Goal: Transaction & Acquisition: Book appointment/travel/reservation

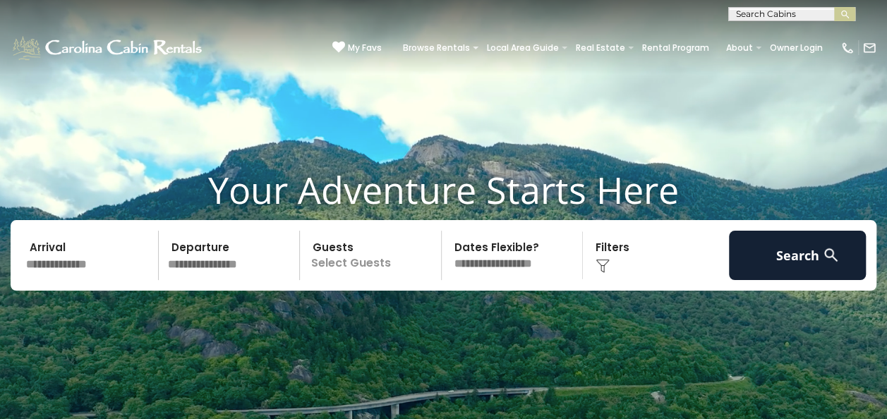
click at [113, 253] on input "text" at bounding box center [90, 255] width 138 height 49
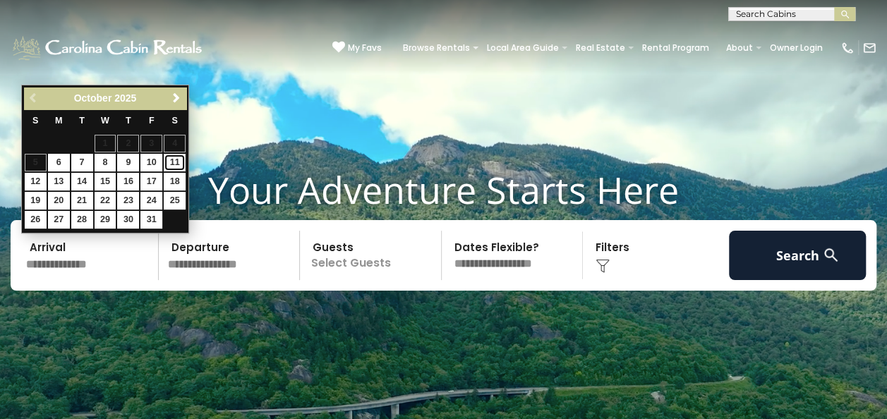
click at [174, 159] on link "11" at bounding box center [175, 163] width 22 height 18
type input "********"
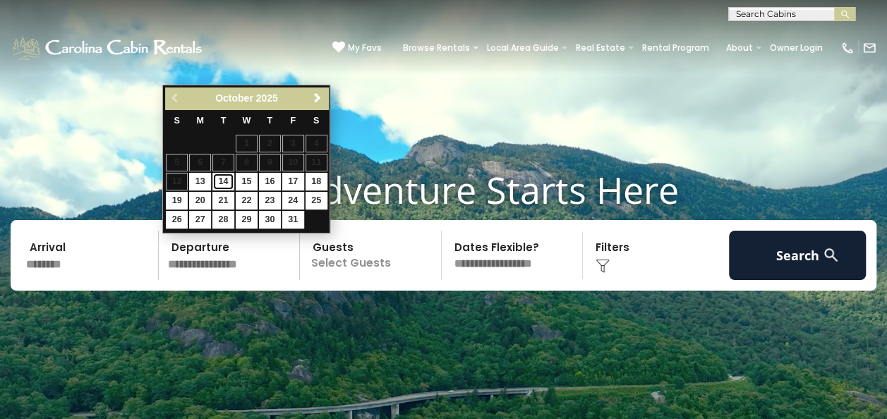
click at [221, 178] on link "14" at bounding box center [223, 182] width 22 height 18
type input "********"
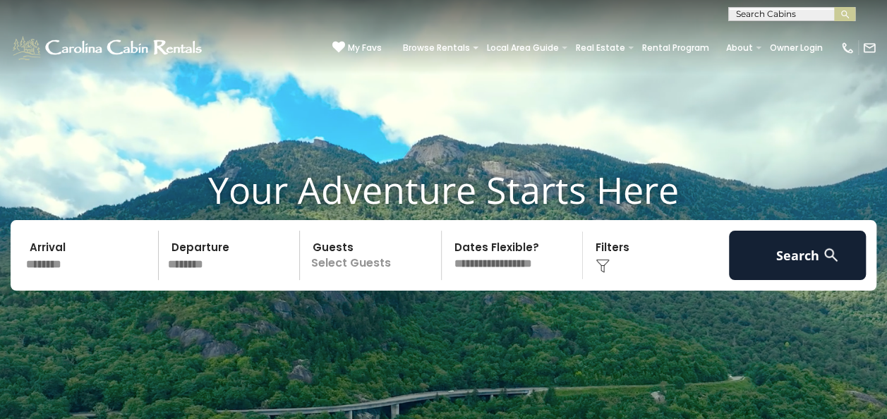
click at [349, 254] on p "Select Guests" at bounding box center [372, 255] width 137 height 49
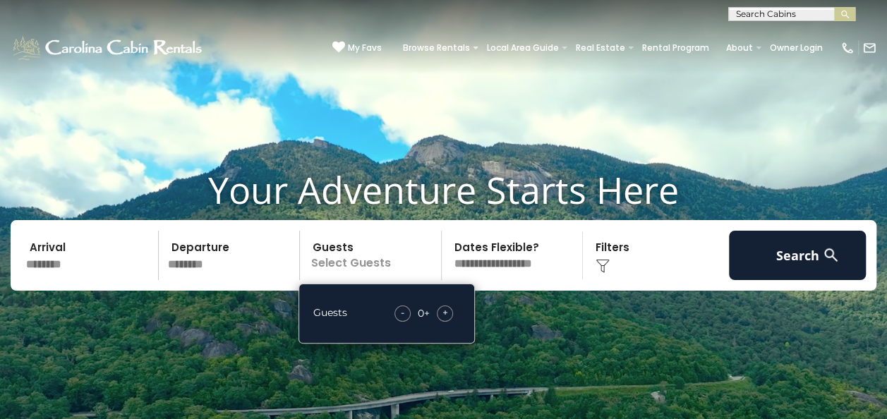
click at [440, 313] on div "+" at bounding box center [445, 314] width 16 height 16
drag, startPoint x: 440, startPoint y: 313, endPoint x: 586, endPoint y: 342, distance: 148.8
click at [586, 342] on video at bounding box center [443, 222] width 887 height 444
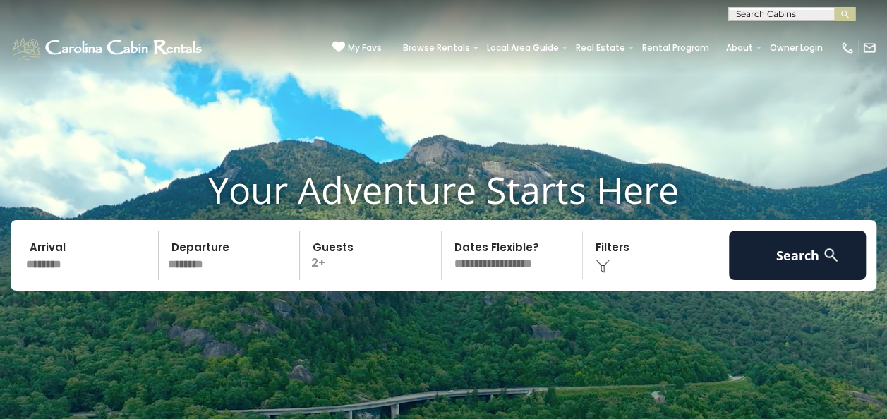
click at [516, 250] on select "**********" at bounding box center [514, 255] width 137 height 49
select select "*"
click at [446, 231] on select "**********" at bounding box center [514, 255] width 137 height 49
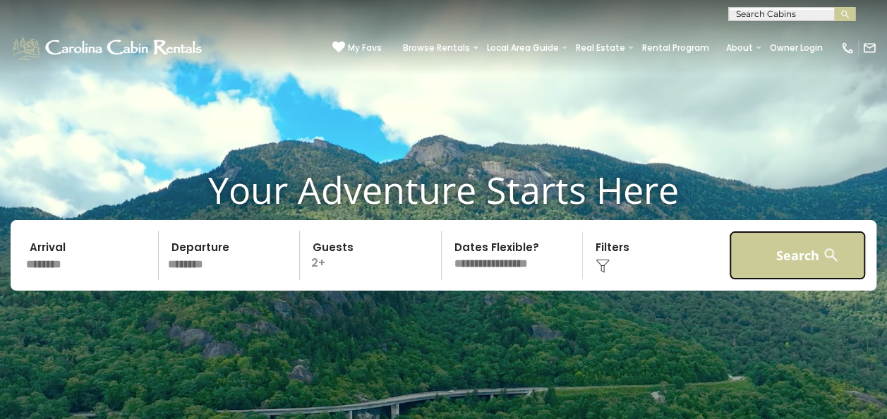
click at [769, 251] on button "Search" at bounding box center [798, 255] width 138 height 49
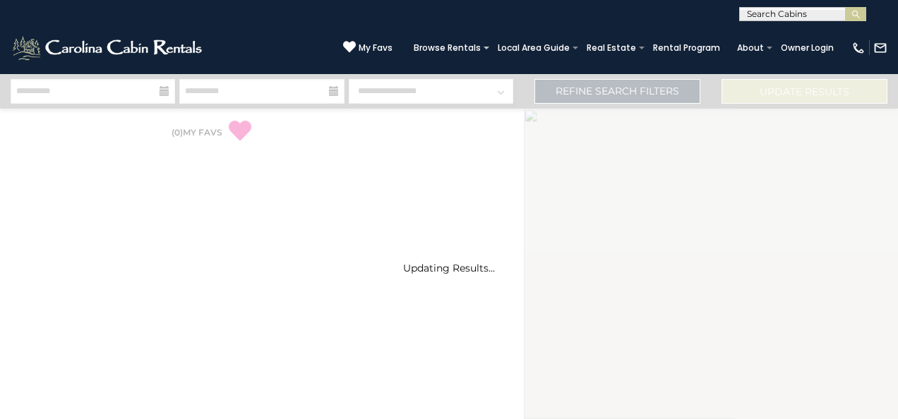
select select "*"
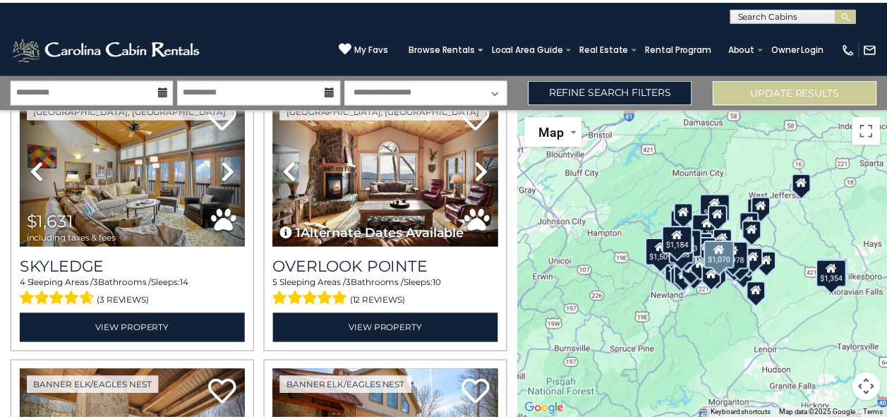
scroll to position [2893, 0]
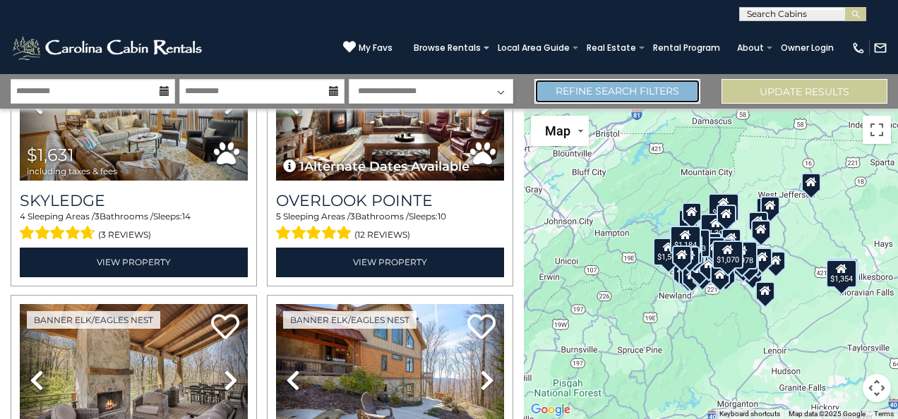
click at [631, 93] on link "Refine Search Filters" at bounding box center [617, 91] width 166 height 25
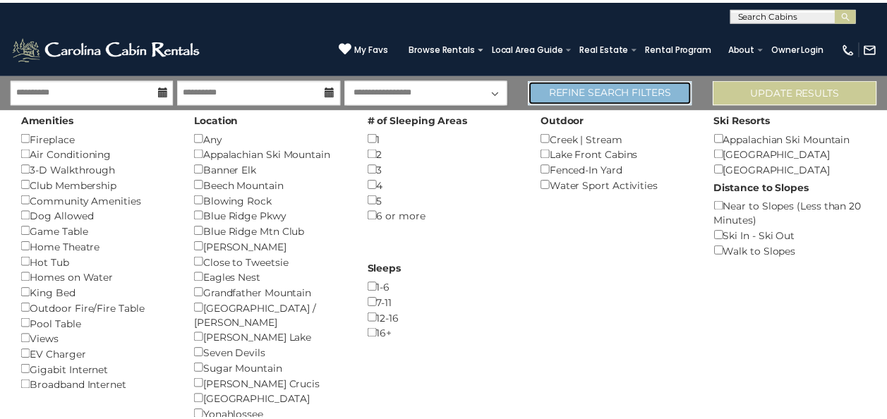
scroll to position [2872, 0]
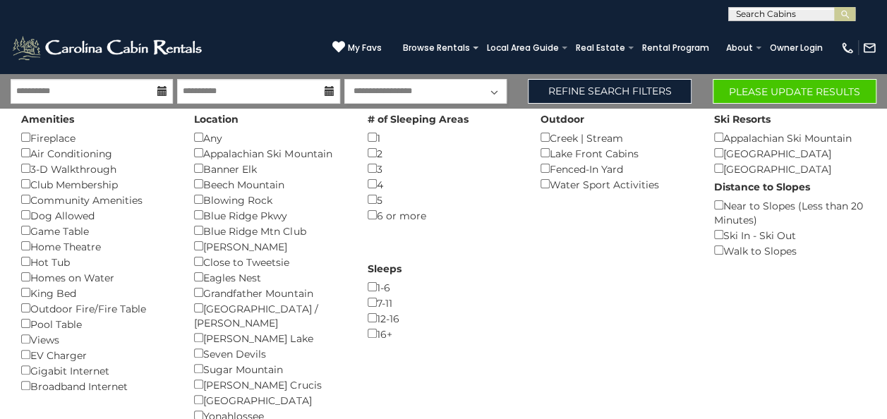
click at [26, 142] on div "Fireplace ()" at bounding box center [97, 138] width 152 height 16
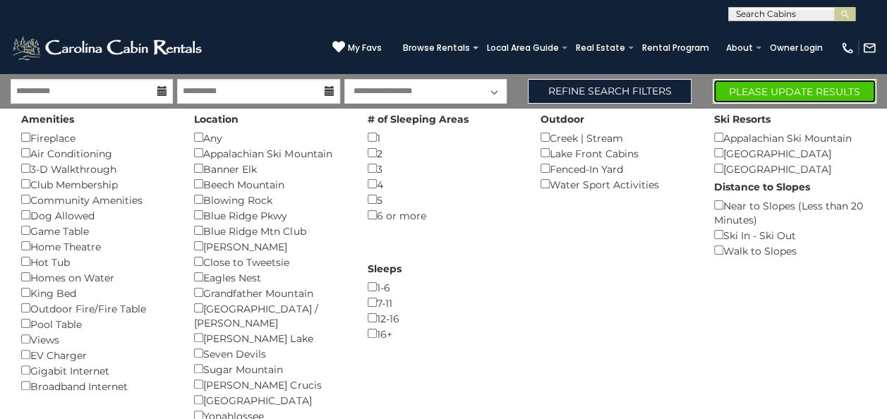
click at [776, 86] on button "Please Update Results" at bounding box center [795, 91] width 164 height 25
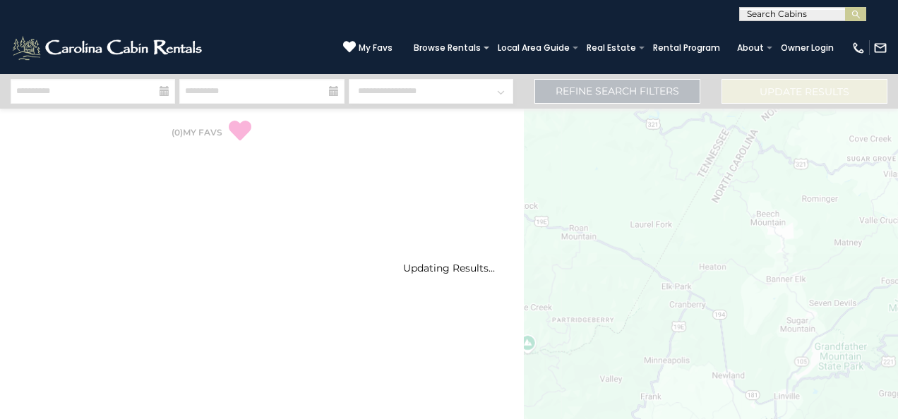
select select "*"
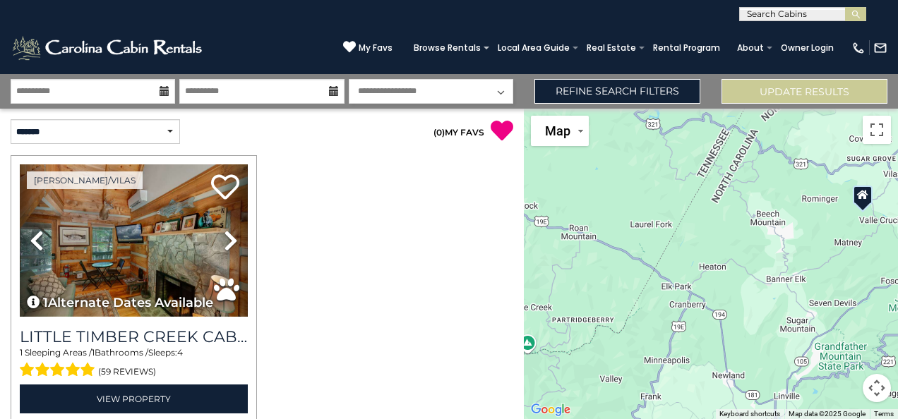
scroll to position [58, 0]
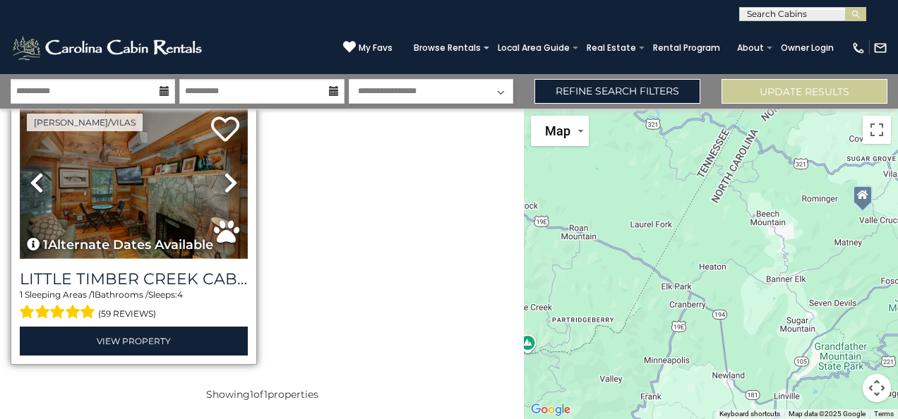
click at [99, 215] on img at bounding box center [134, 183] width 228 height 152
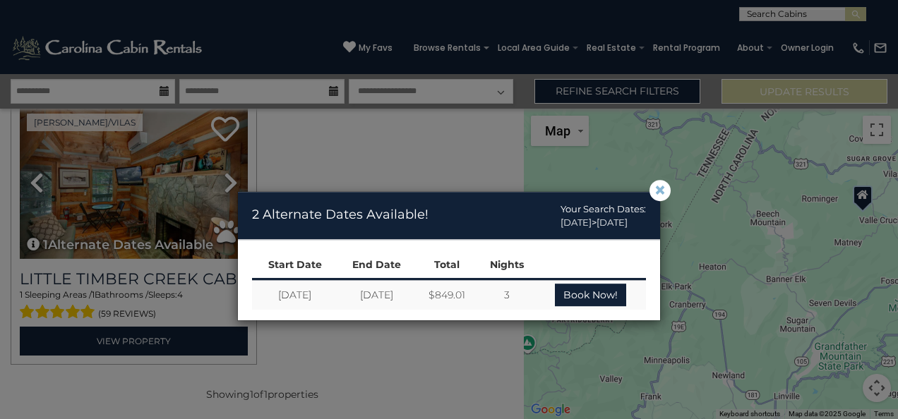
click at [656, 191] on span "×" at bounding box center [659, 191] width 13 height 0
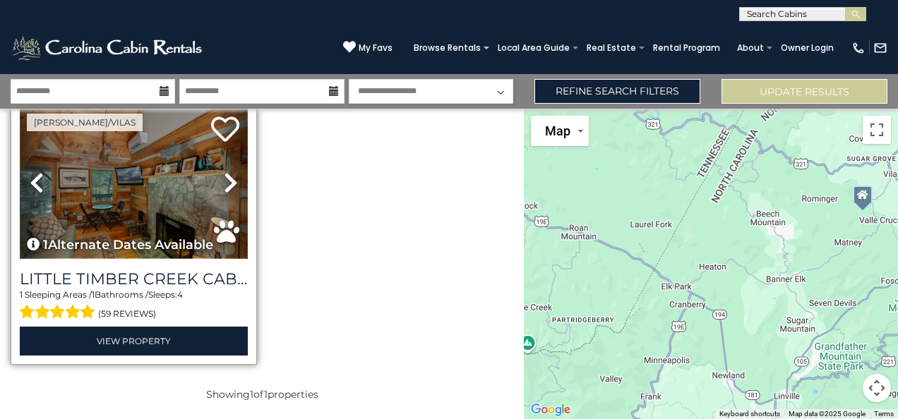
click at [137, 181] on img at bounding box center [134, 183] width 228 height 152
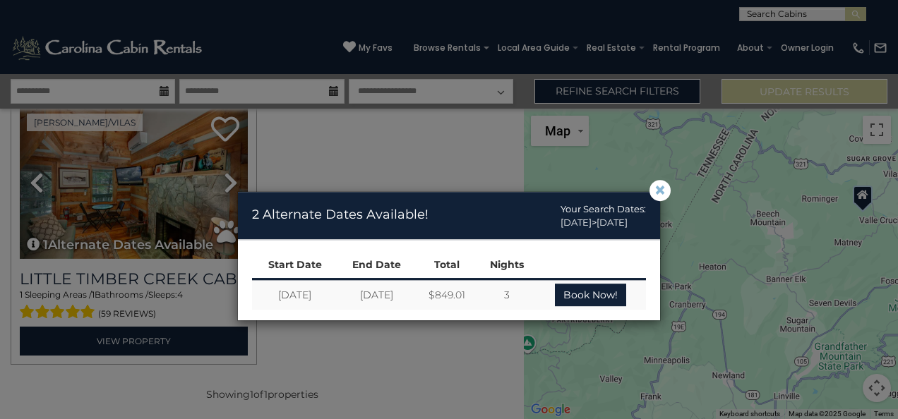
click at [658, 191] on span "×" at bounding box center [659, 191] width 13 height 0
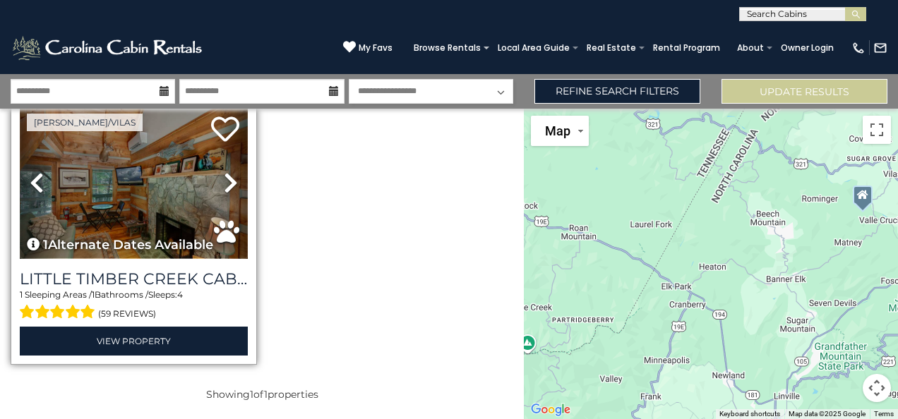
click at [174, 180] on img at bounding box center [134, 183] width 228 height 152
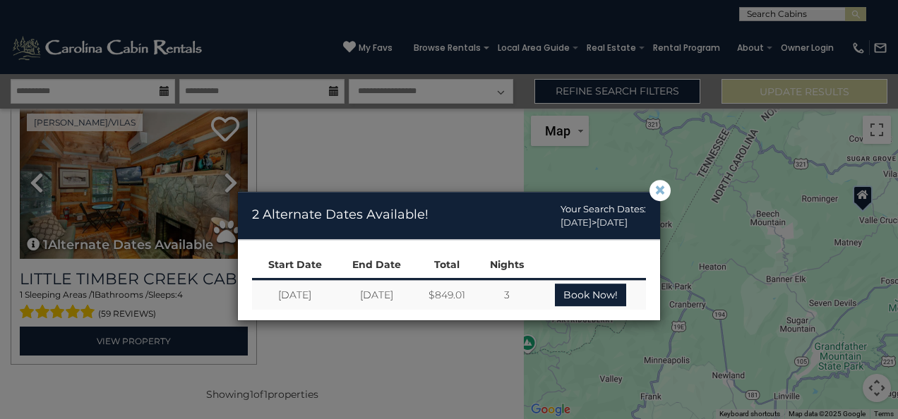
click at [656, 191] on span "×" at bounding box center [659, 191] width 13 height 0
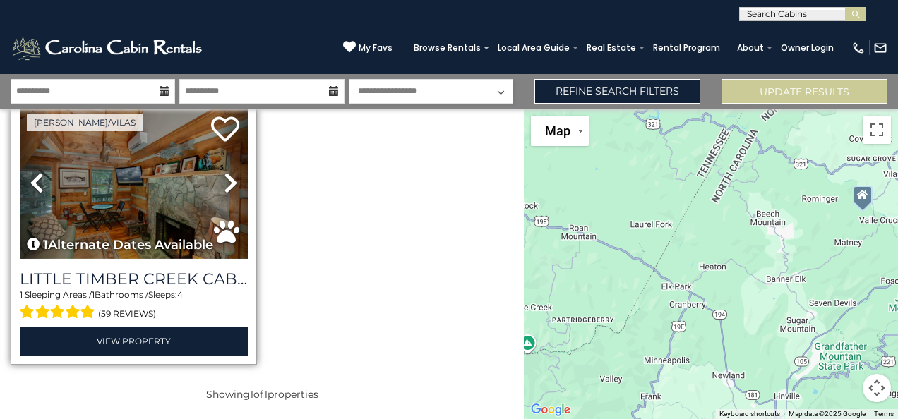
click at [228, 185] on icon at bounding box center [231, 182] width 14 height 23
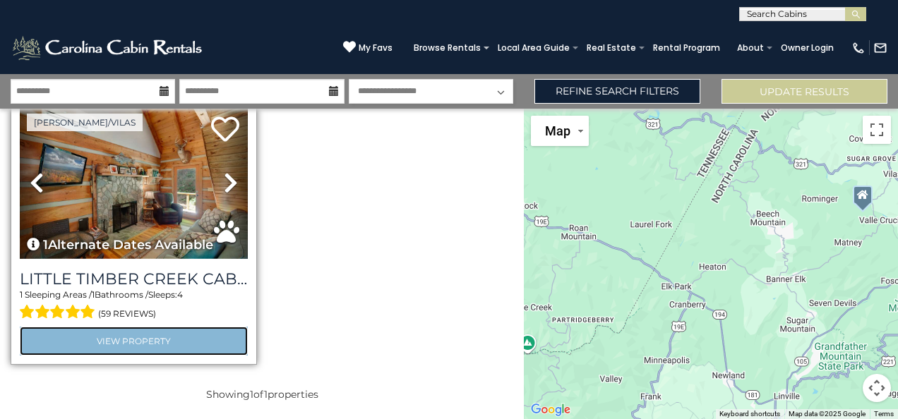
click at [164, 328] on link "View Property" at bounding box center [134, 341] width 228 height 29
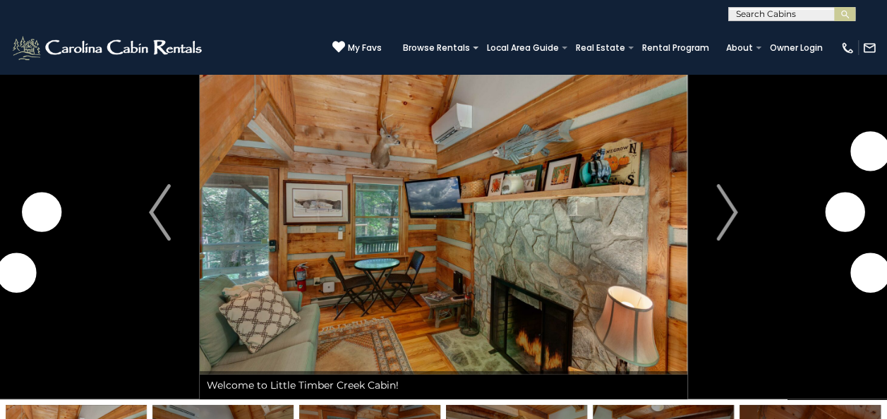
scroll to position [71, 0]
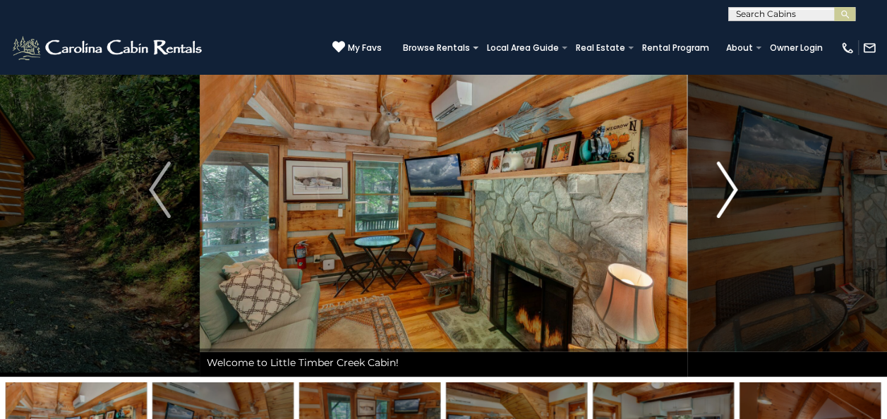
click at [725, 189] on img "Next" at bounding box center [726, 190] width 21 height 56
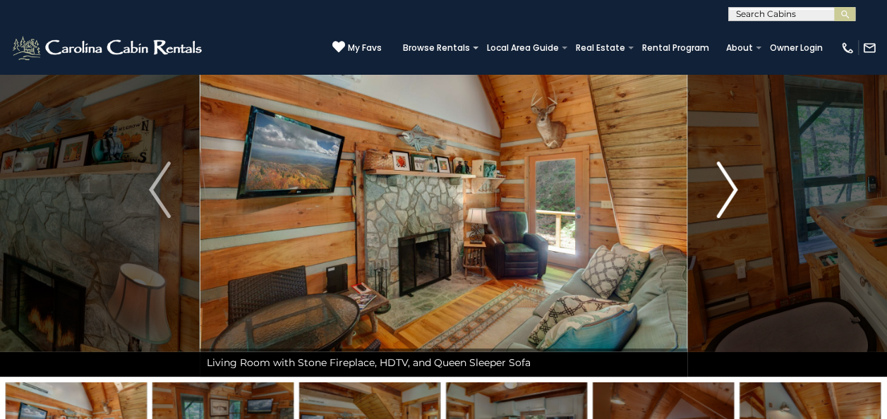
click at [725, 189] on img "Next" at bounding box center [726, 190] width 21 height 56
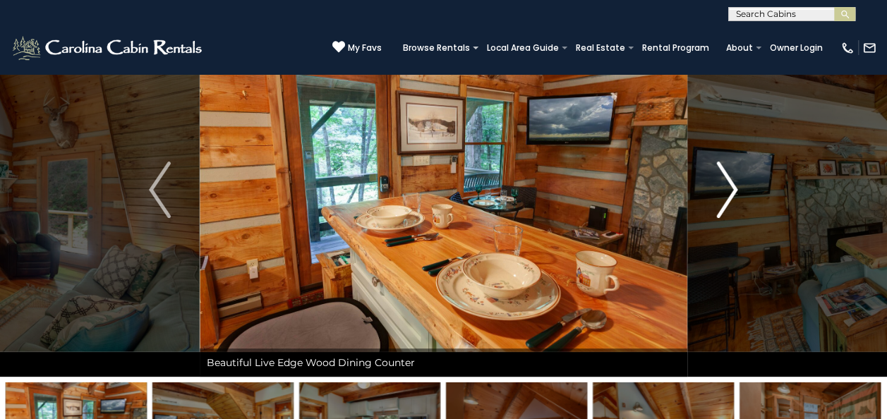
click at [725, 189] on img "Next" at bounding box center [726, 190] width 21 height 56
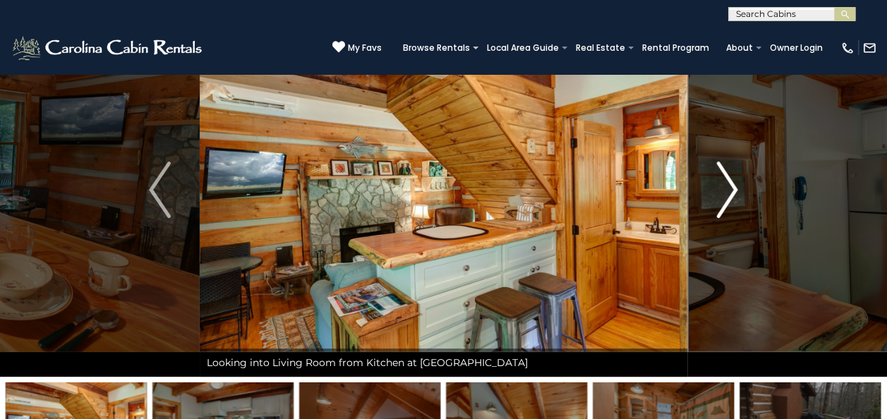
click at [725, 189] on img "Next" at bounding box center [726, 190] width 21 height 56
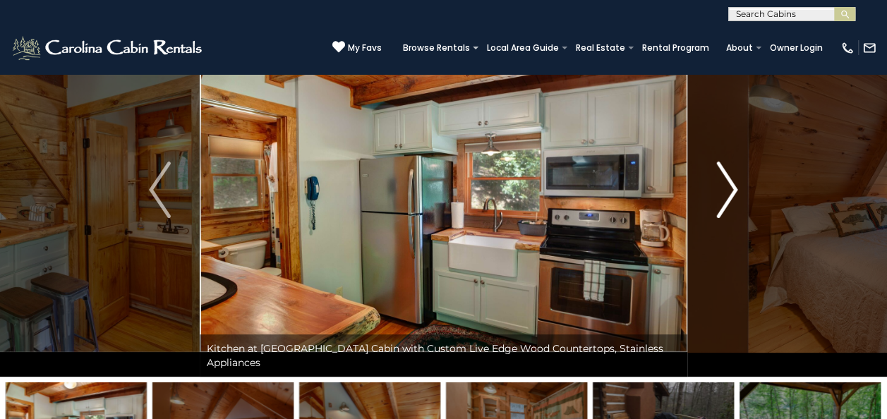
click at [725, 189] on img "Next" at bounding box center [726, 190] width 21 height 56
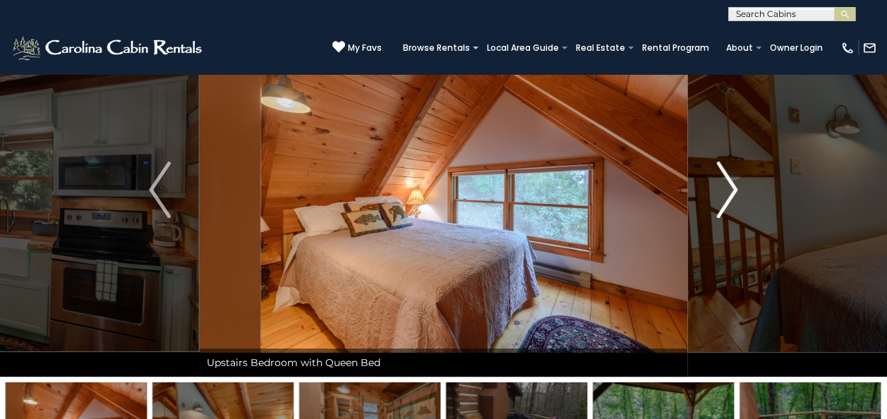
click at [725, 189] on img "Next" at bounding box center [726, 190] width 21 height 56
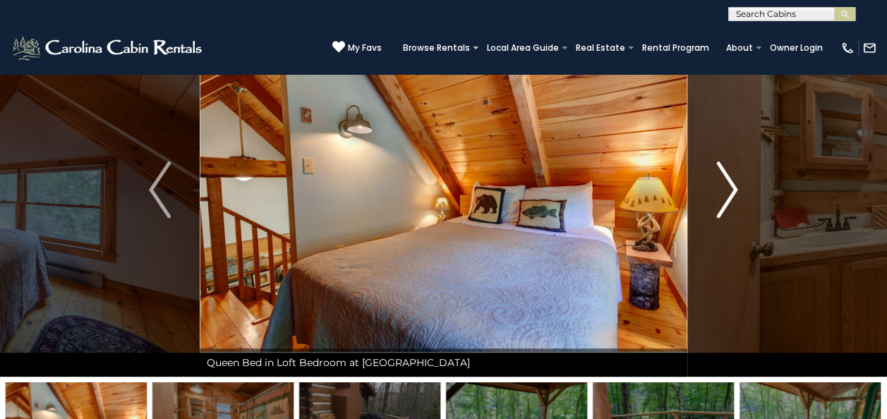
click at [725, 189] on img "Next" at bounding box center [726, 190] width 21 height 56
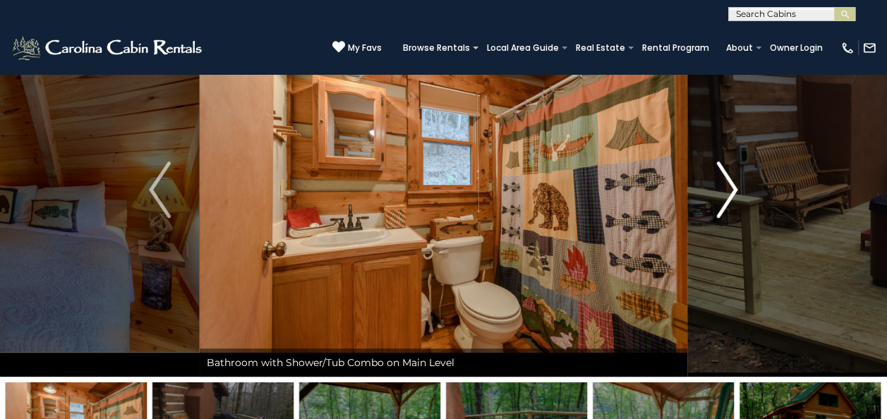
click at [725, 189] on img "Next" at bounding box center [726, 190] width 21 height 56
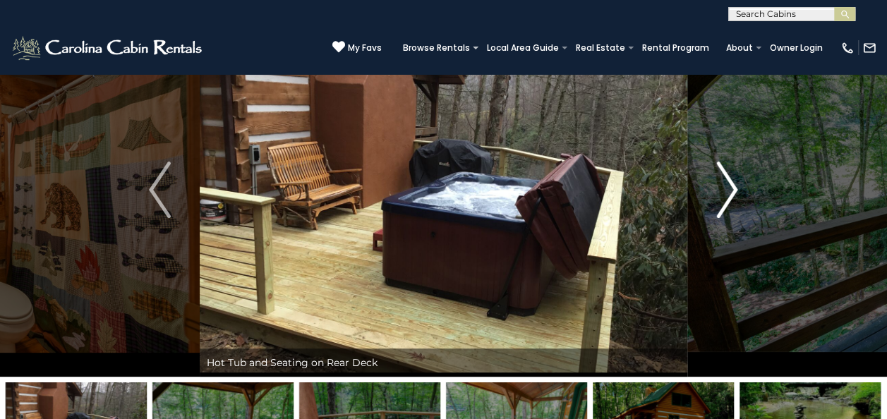
click at [725, 189] on img "Next" at bounding box center [726, 190] width 21 height 56
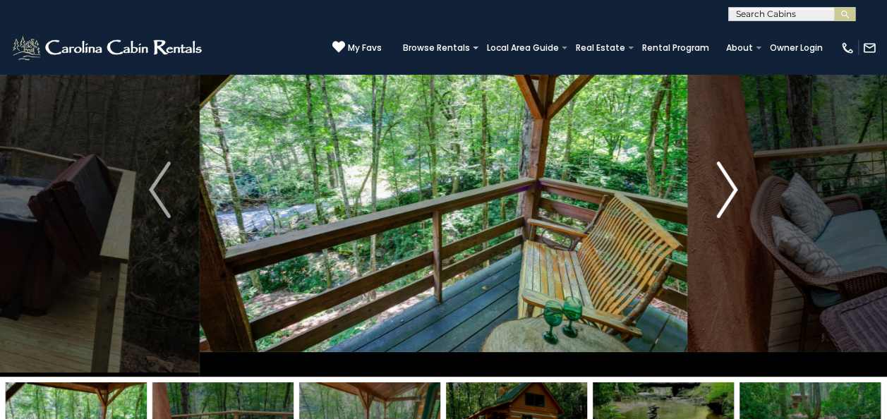
click at [725, 189] on img "Next" at bounding box center [726, 190] width 21 height 56
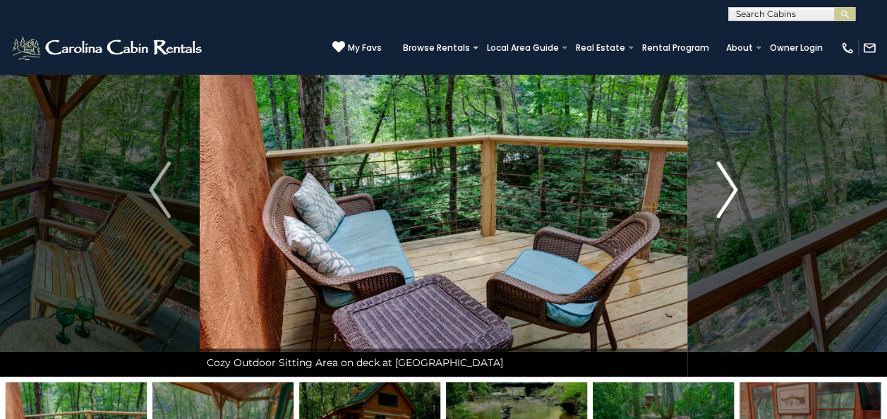
click at [725, 189] on img "Next" at bounding box center [726, 190] width 21 height 56
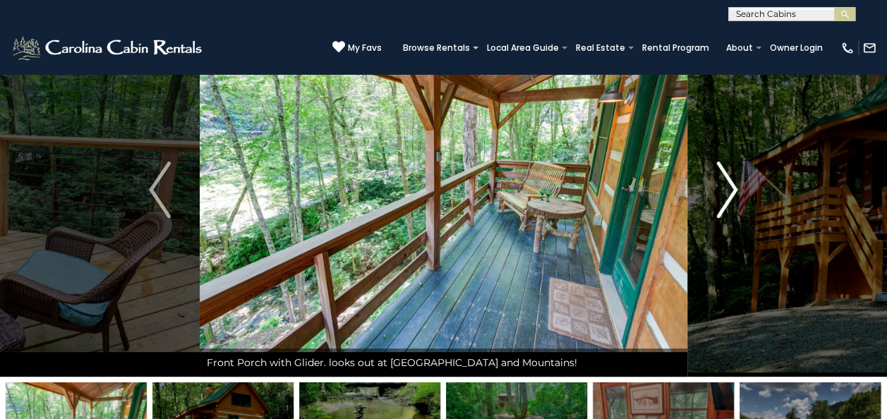
click at [725, 189] on img "Next" at bounding box center [726, 190] width 21 height 56
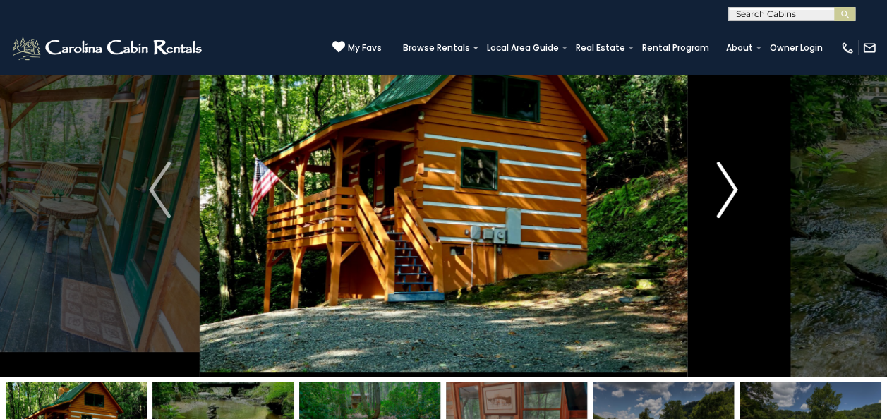
click at [725, 189] on img "Next" at bounding box center [726, 190] width 21 height 56
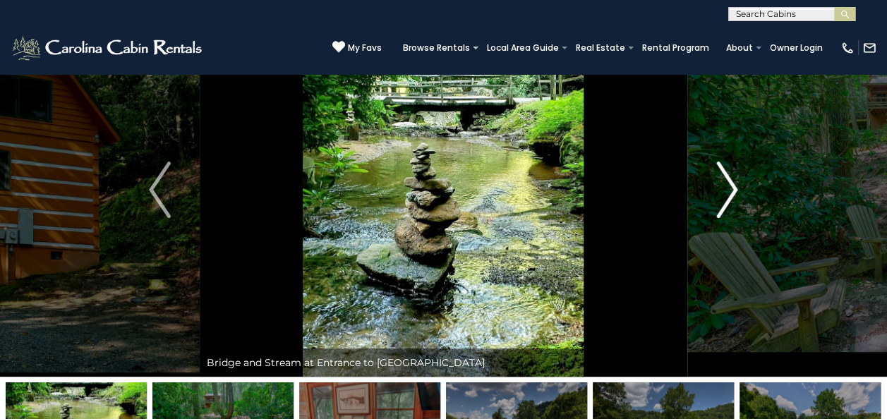
click at [725, 189] on img "Next" at bounding box center [726, 190] width 21 height 56
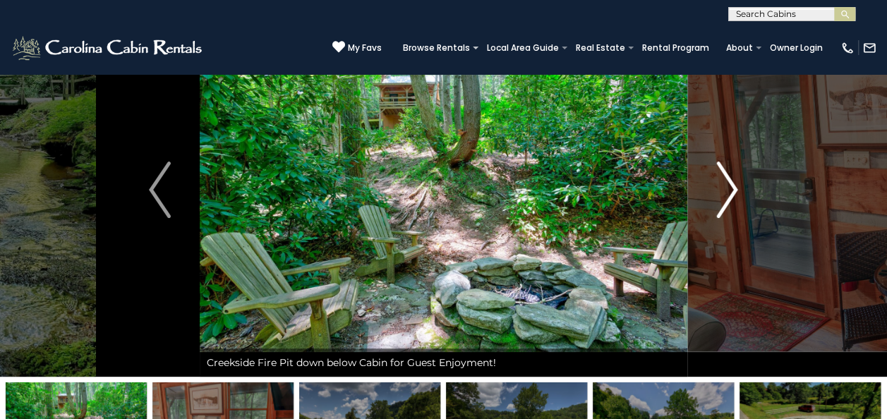
click at [725, 189] on img "Next" at bounding box center [726, 190] width 21 height 56
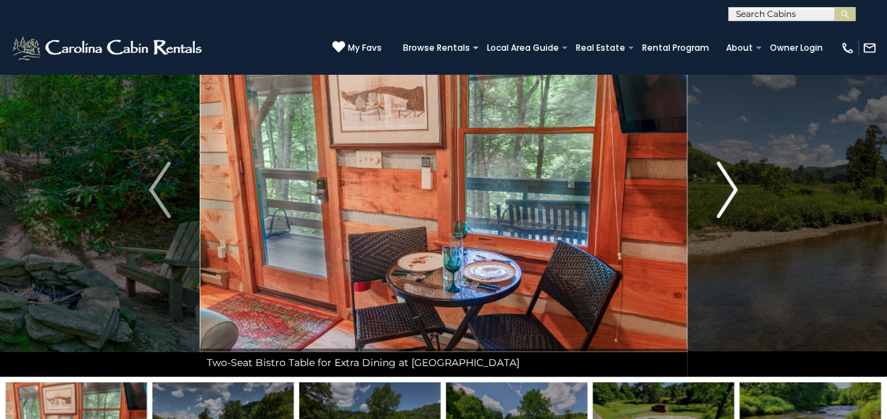
click at [725, 189] on img "Next" at bounding box center [726, 190] width 21 height 56
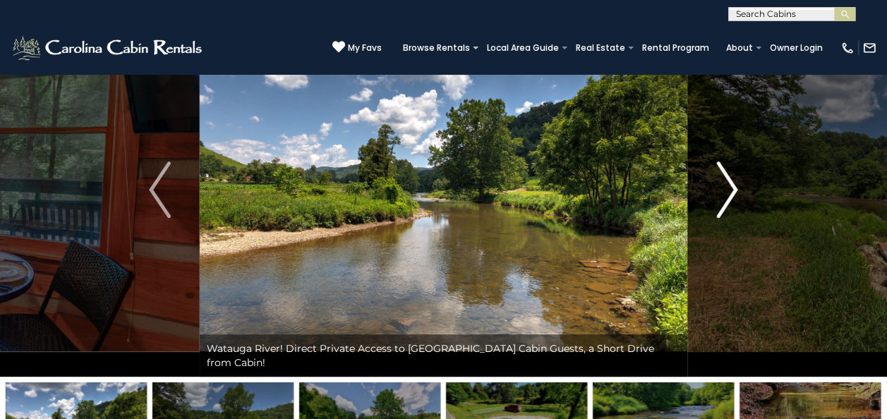
click at [725, 189] on img "Next" at bounding box center [726, 190] width 21 height 56
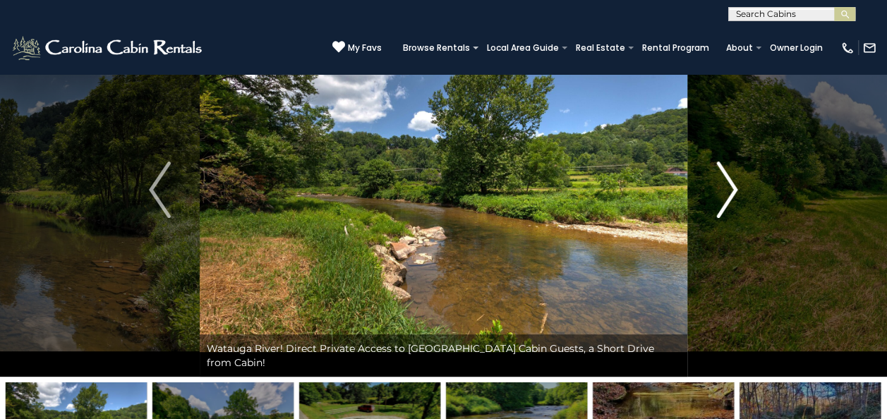
click at [725, 189] on img "Next" at bounding box center [726, 190] width 21 height 56
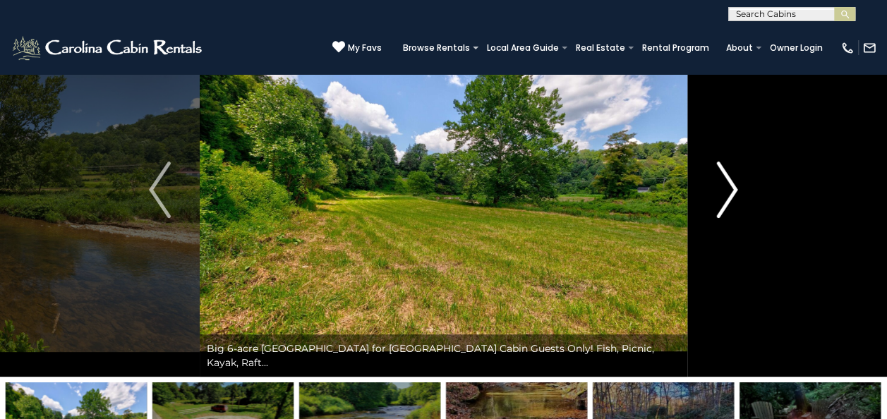
click at [725, 189] on img "Next" at bounding box center [726, 190] width 21 height 56
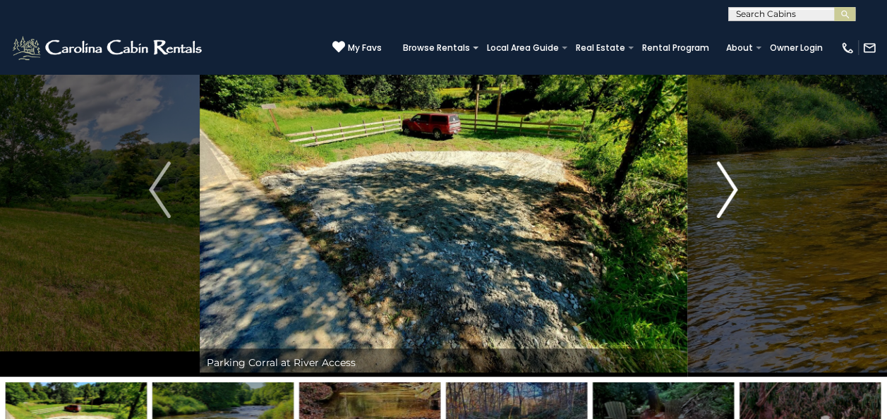
click at [725, 189] on img "Next" at bounding box center [726, 190] width 21 height 56
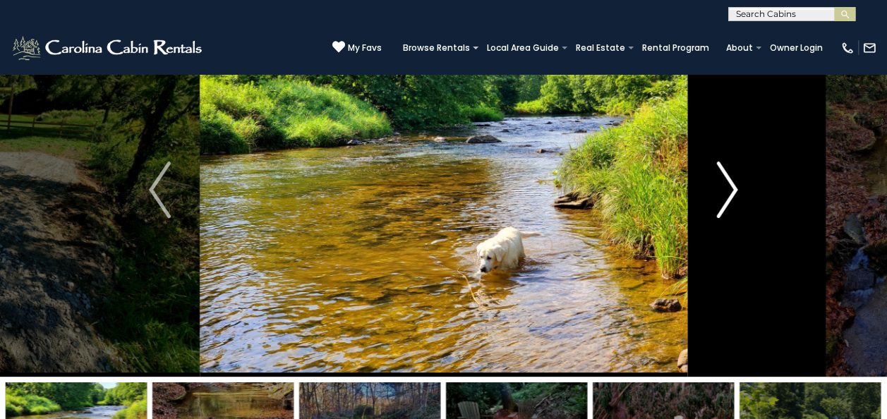
click at [725, 189] on img "Next" at bounding box center [726, 190] width 21 height 56
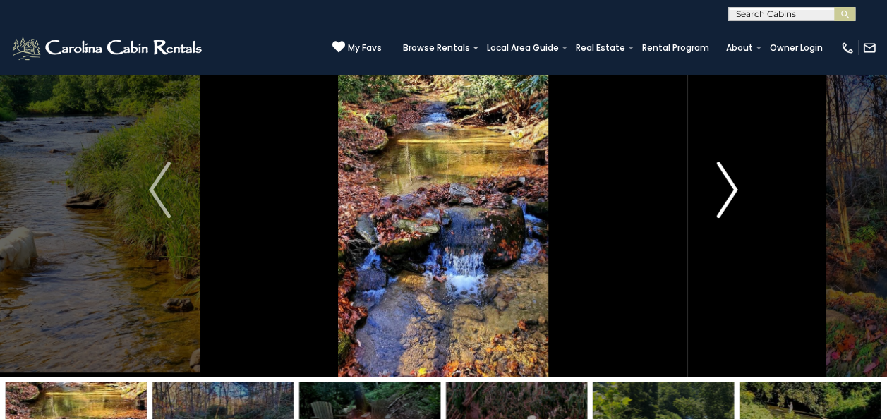
click at [725, 189] on img "Next" at bounding box center [726, 190] width 21 height 56
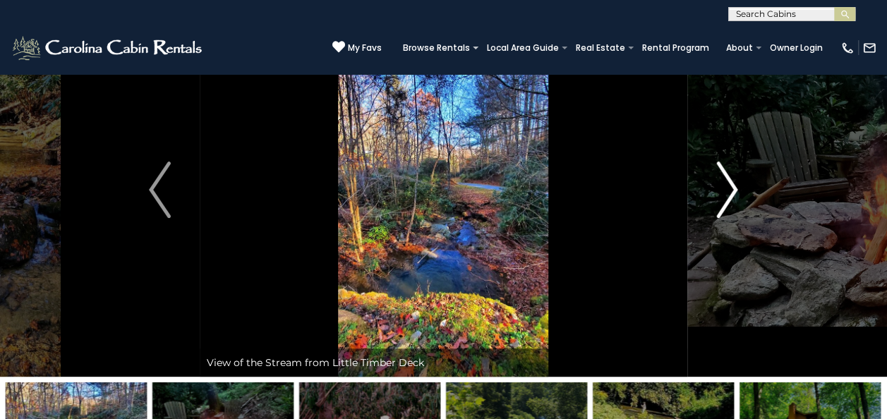
click at [725, 189] on img "Next" at bounding box center [726, 190] width 21 height 56
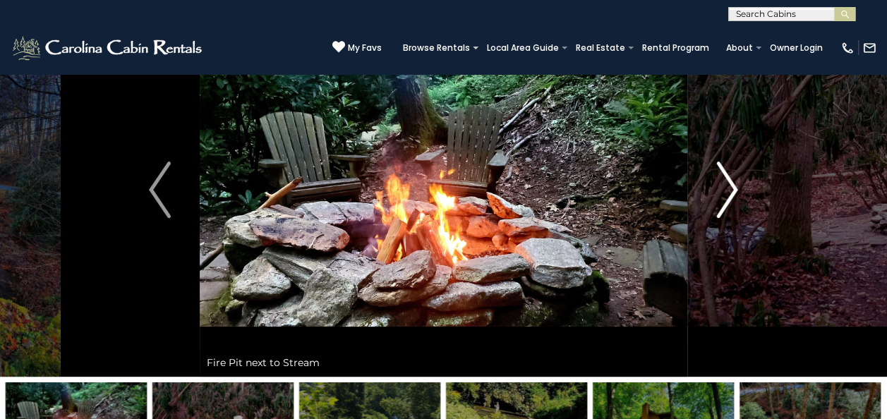
click at [725, 189] on img "Next" at bounding box center [726, 190] width 21 height 56
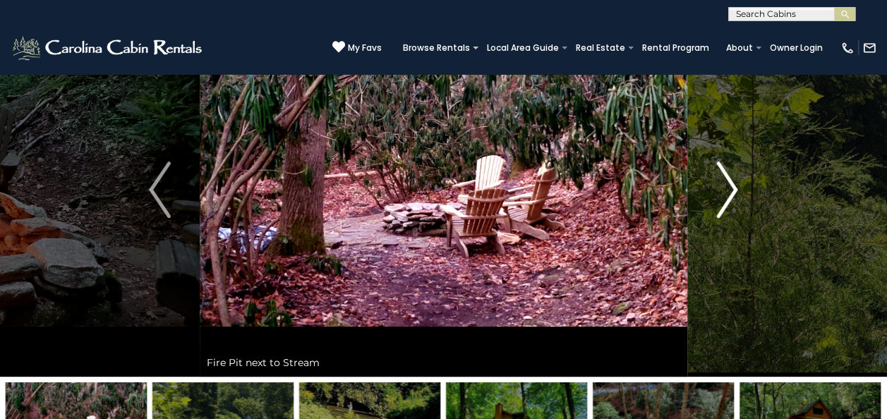
click at [725, 189] on img "Next" at bounding box center [726, 190] width 21 height 56
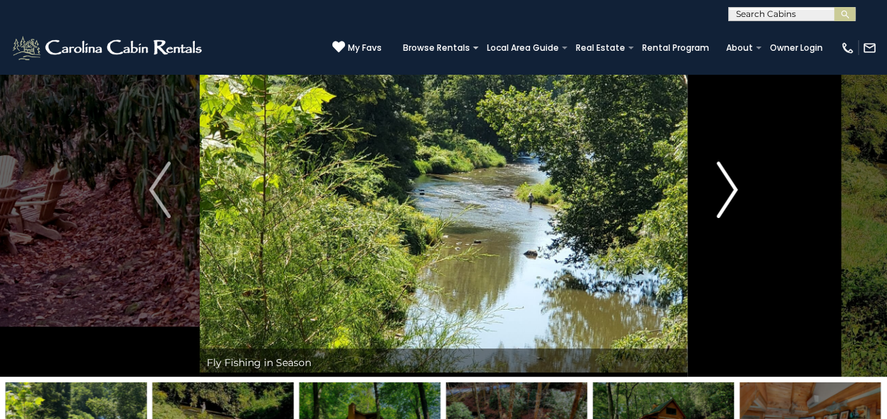
click at [725, 189] on img "Next" at bounding box center [726, 190] width 21 height 56
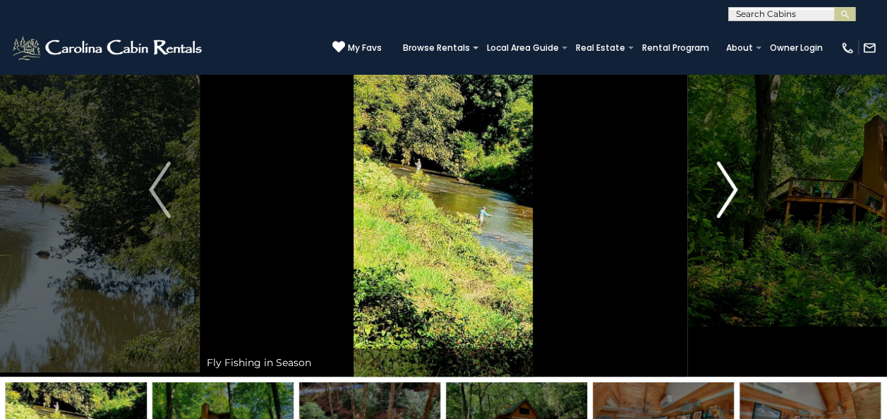
click at [725, 189] on img "Next" at bounding box center [726, 190] width 21 height 56
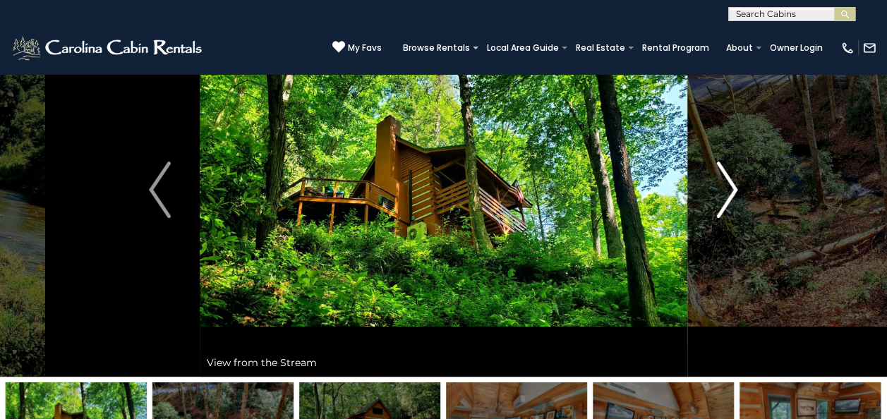
click at [725, 189] on img "Next" at bounding box center [726, 190] width 21 height 56
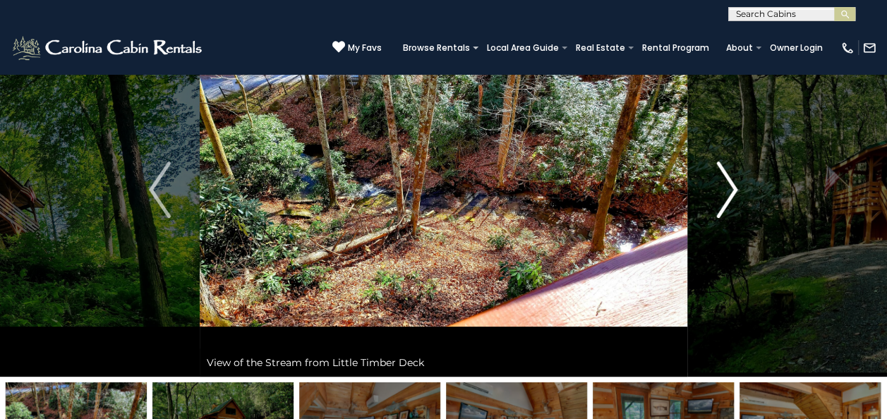
click at [725, 189] on img "Next" at bounding box center [726, 190] width 21 height 56
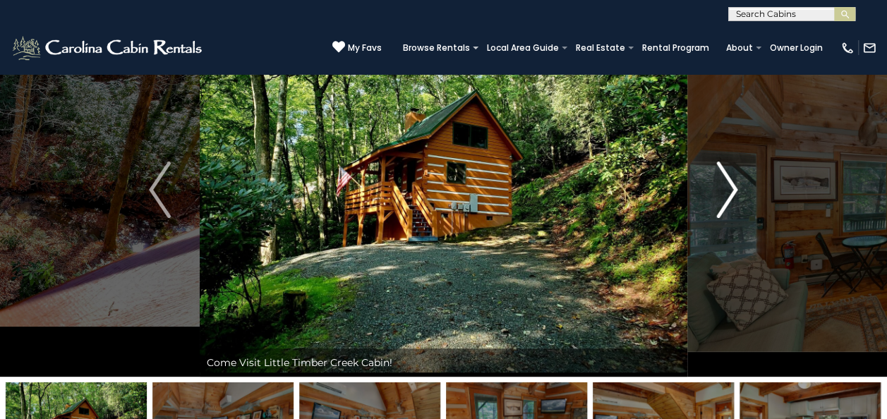
click at [725, 189] on img "Next" at bounding box center [726, 190] width 21 height 56
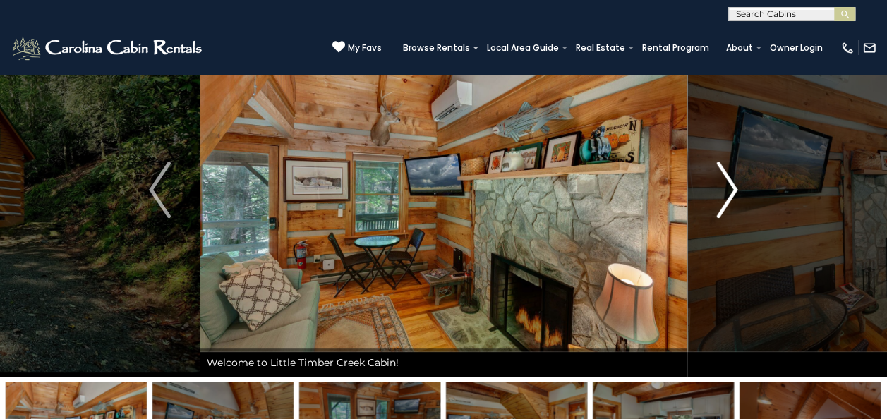
click at [725, 189] on img "Next" at bounding box center [726, 190] width 21 height 56
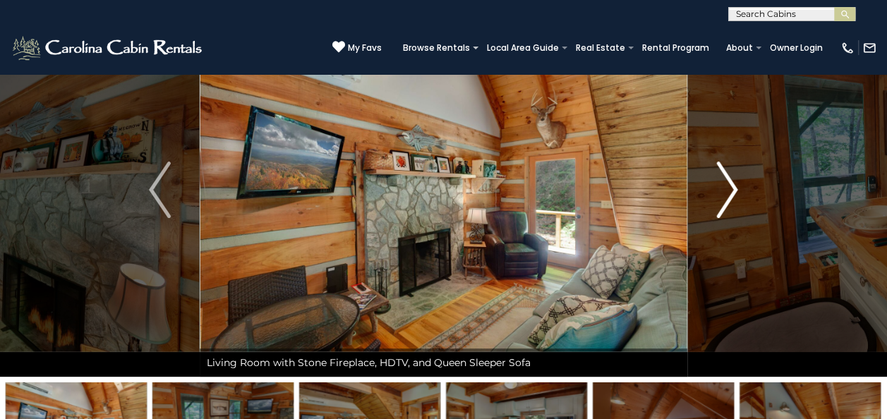
click at [725, 189] on img "Next" at bounding box center [726, 190] width 21 height 56
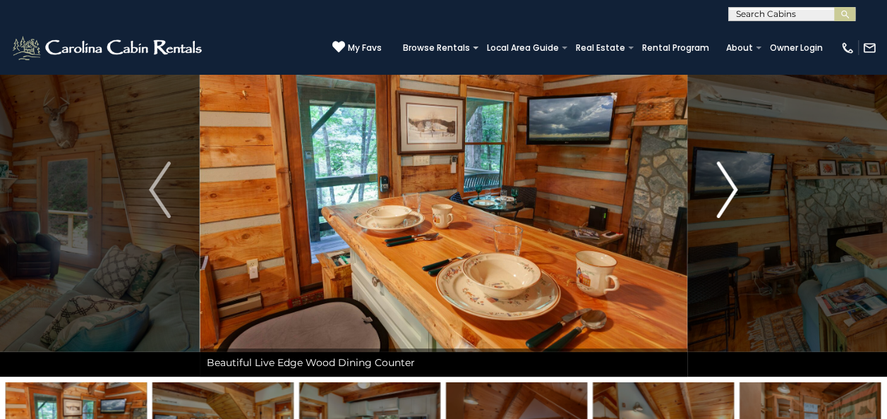
click at [725, 189] on img "Next" at bounding box center [726, 190] width 21 height 56
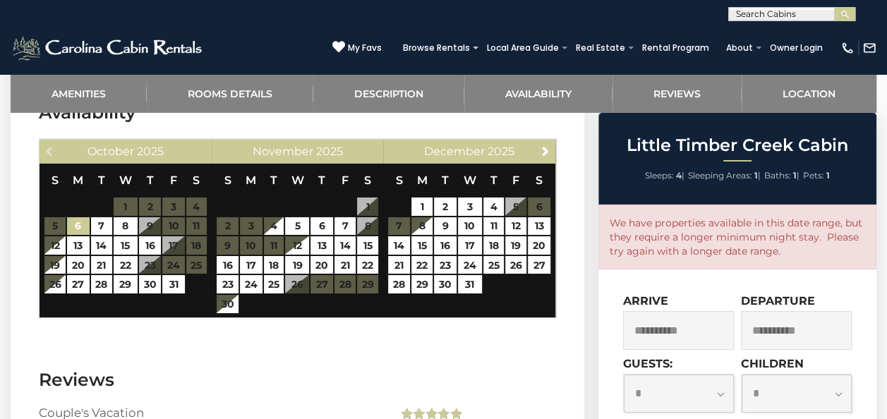
scroll to position [2399, 0]
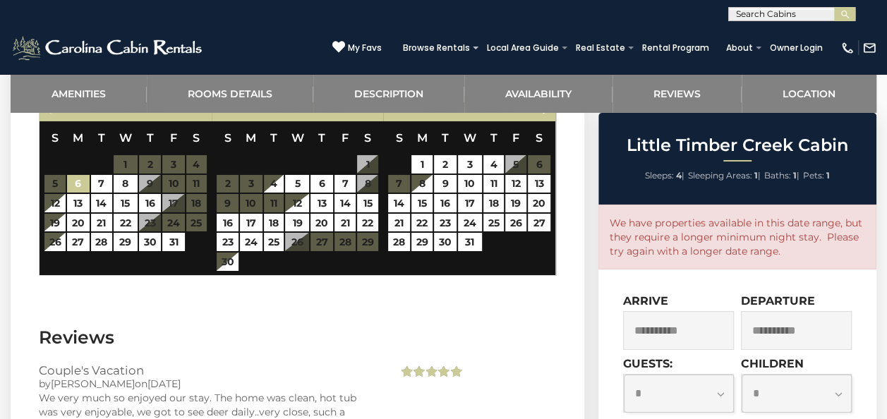
click at [669, 327] on input "**********" at bounding box center [678, 330] width 111 height 39
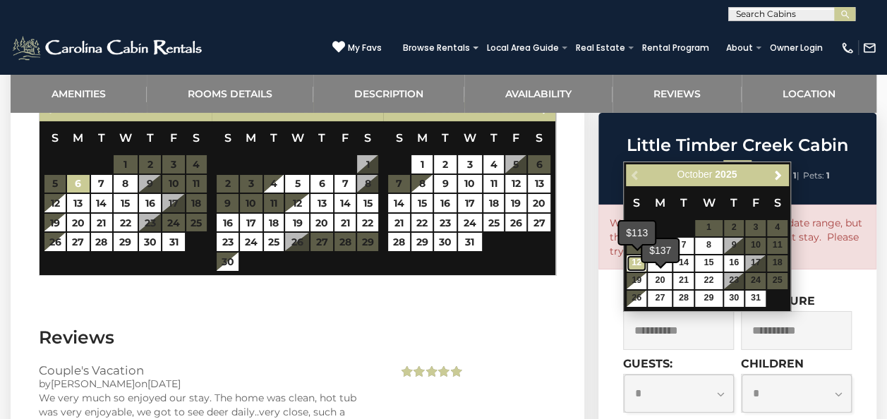
click at [639, 265] on link "12" at bounding box center [637, 263] width 20 height 16
type input "**********"
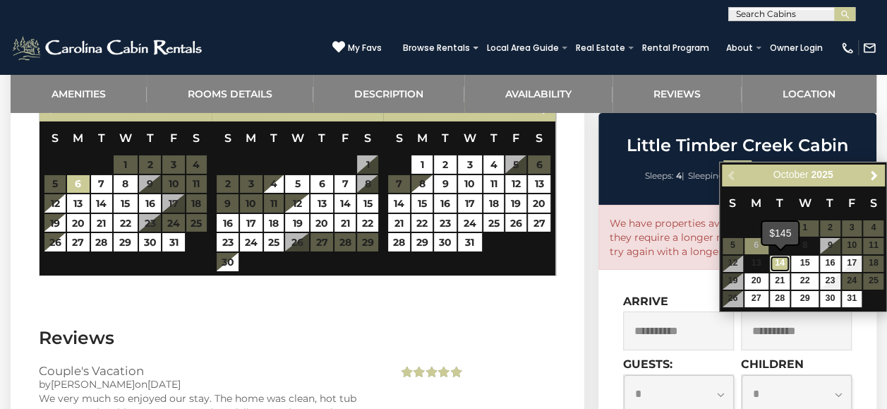
click at [787, 265] on link "14" at bounding box center [780, 263] width 20 height 16
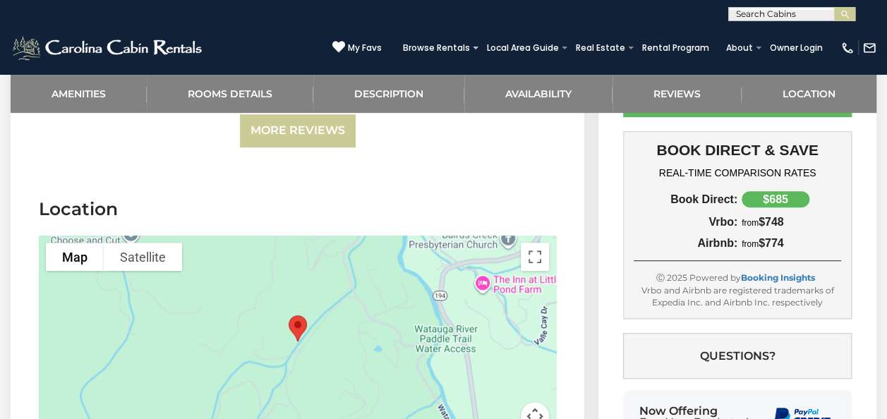
scroll to position [2964, 0]
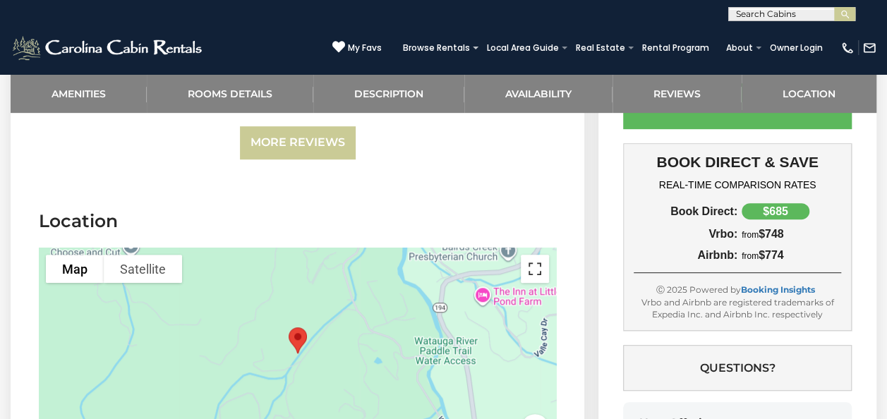
drag, startPoint x: 538, startPoint y: 229, endPoint x: 541, endPoint y: 281, distance: 52.3
click at [538, 255] on button "Toggle fullscreen view" at bounding box center [535, 269] width 28 height 28
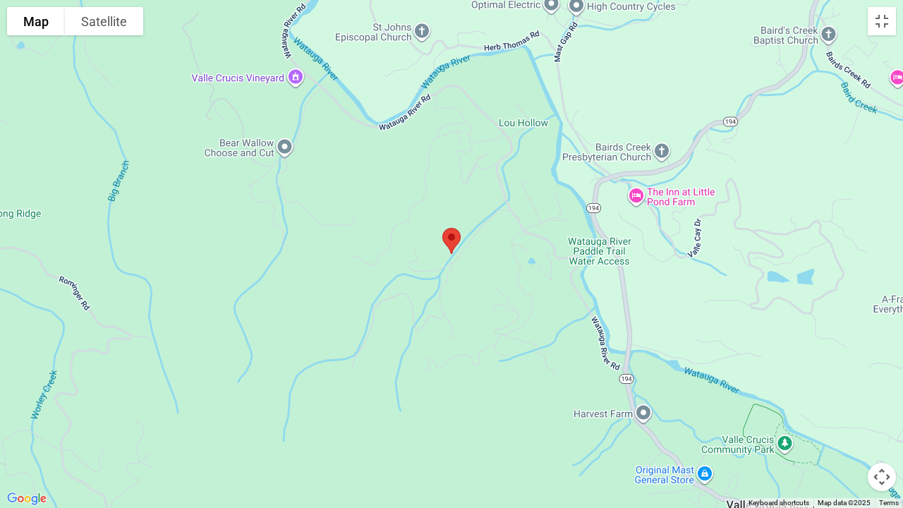
click at [703, 418] on div at bounding box center [451, 254] width 903 height 508
click at [878, 21] on button "Toggle fullscreen view" at bounding box center [882, 21] width 28 height 28
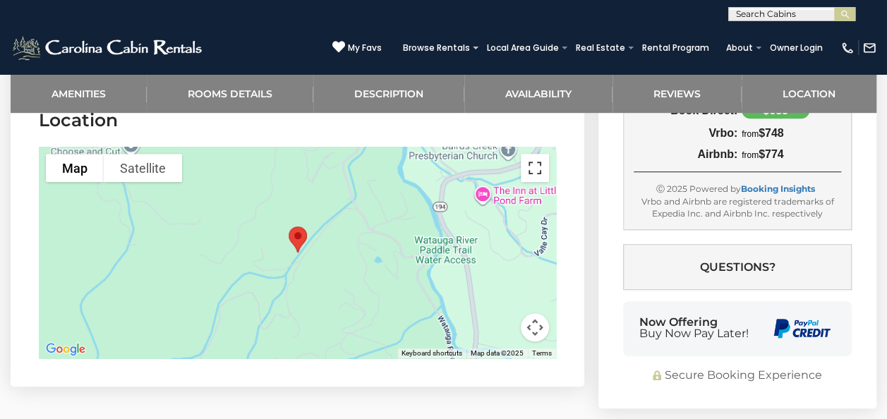
scroll to position [3032, 0]
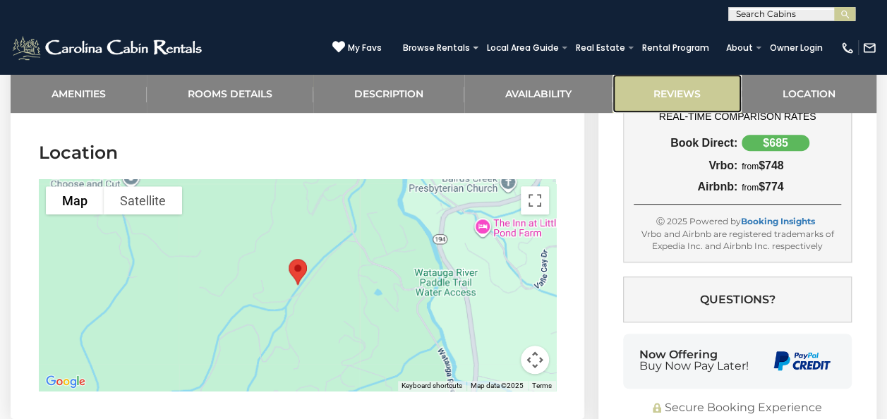
click at [674, 90] on link "Reviews" at bounding box center [676, 93] width 129 height 39
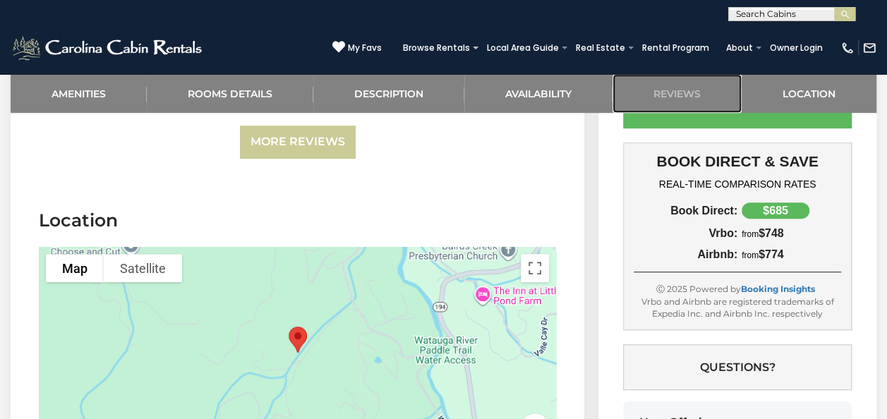
scroll to position [2964, 0]
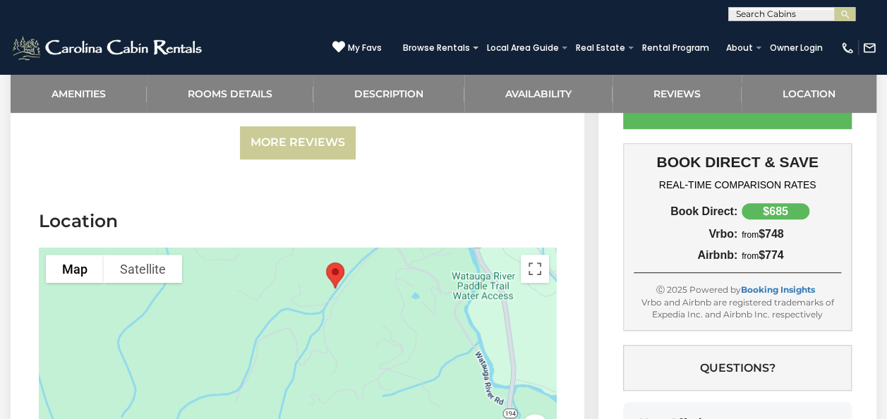
drag, startPoint x: 406, startPoint y: 363, endPoint x: 443, endPoint y: 298, distance: 74.9
click at [443, 298] on div at bounding box center [297, 354] width 517 height 212
click at [145, 255] on button "Satellite" at bounding box center [143, 269] width 78 height 28
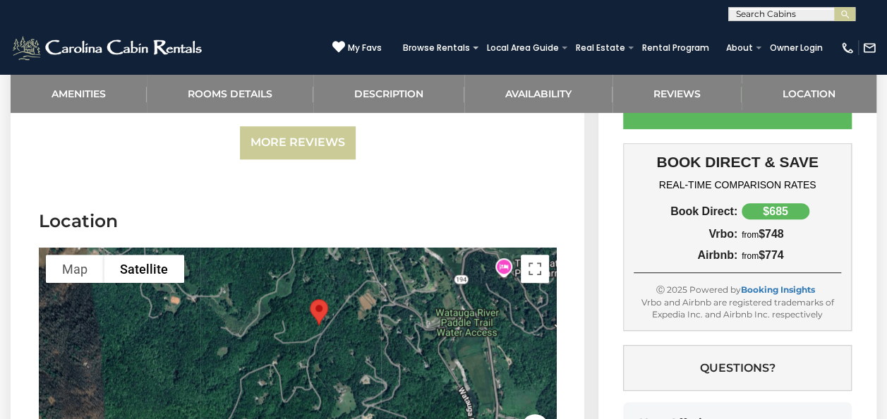
drag, startPoint x: 346, startPoint y: 254, endPoint x: 329, endPoint y: 294, distance: 43.3
click at [329, 294] on img "Little Timber Creek Cabin" at bounding box center [319, 312] width 30 height 37
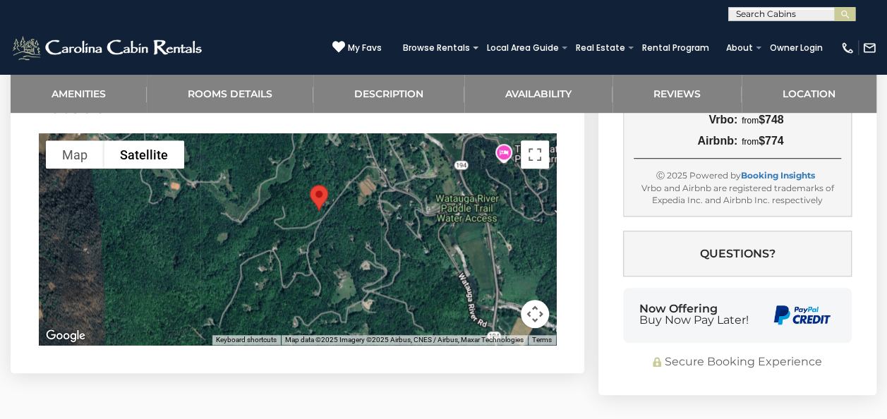
scroll to position [3105, 0]
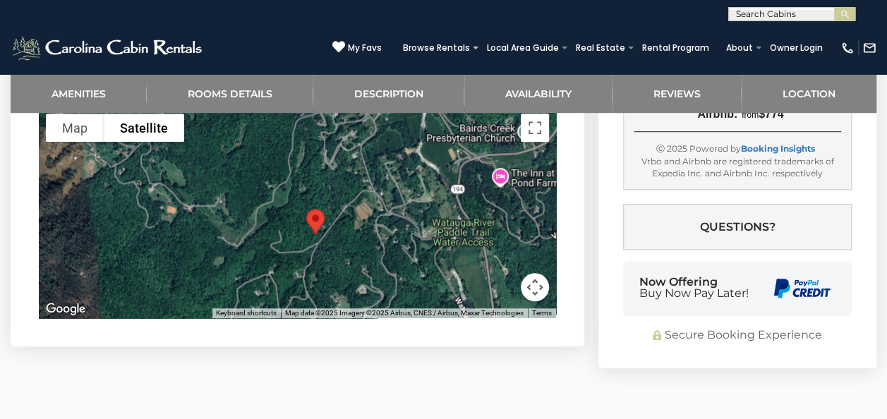
drag, startPoint x: 318, startPoint y: 194, endPoint x: 314, endPoint y: 246, distance: 52.4
click at [314, 246] on div at bounding box center [297, 213] width 517 height 212
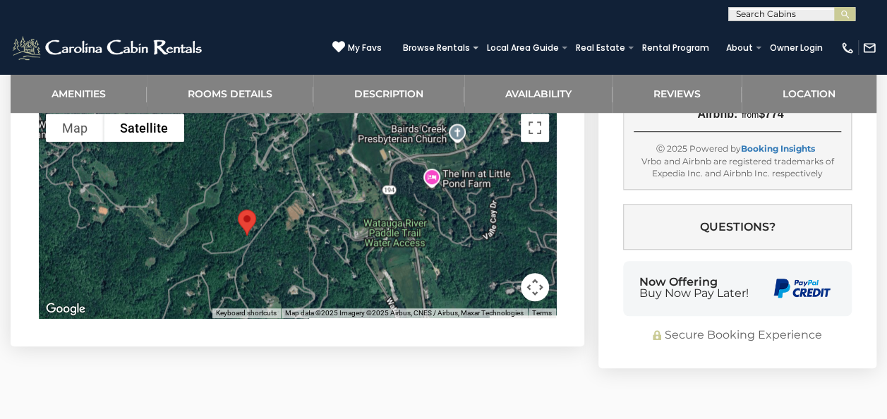
drag, startPoint x: 392, startPoint y: 183, endPoint x: 325, endPoint y: 185, distance: 67.0
click at [322, 185] on div at bounding box center [297, 213] width 517 height 212
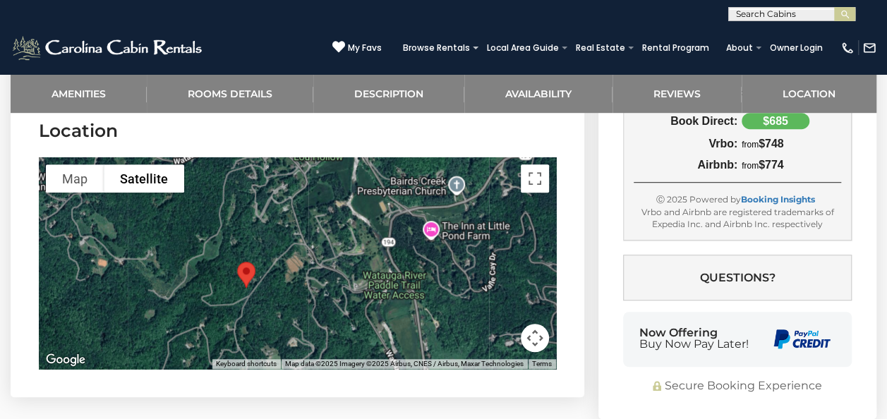
scroll to position [3034, 0]
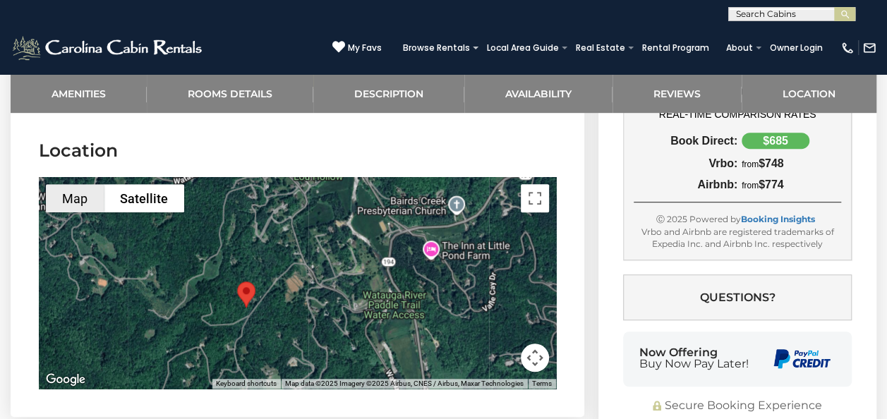
click at [74, 184] on button "Map" at bounding box center [75, 198] width 58 height 28
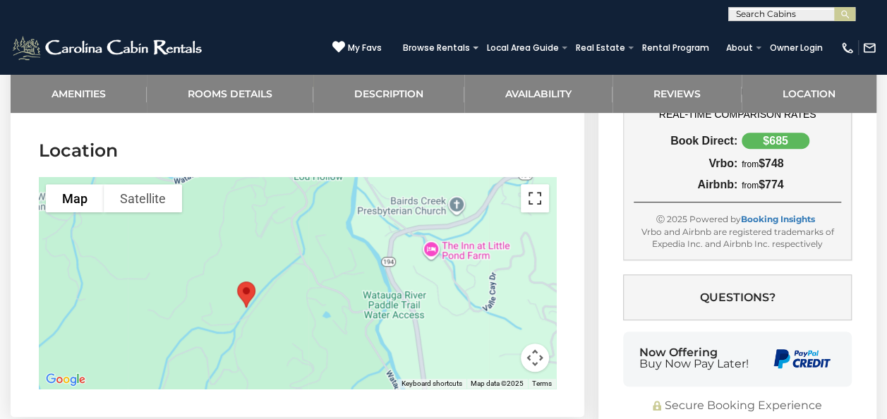
drag, startPoint x: 539, startPoint y: 165, endPoint x: 542, endPoint y: 217, distance: 52.3
click at [539, 184] on button "Toggle fullscreen view" at bounding box center [535, 198] width 28 height 28
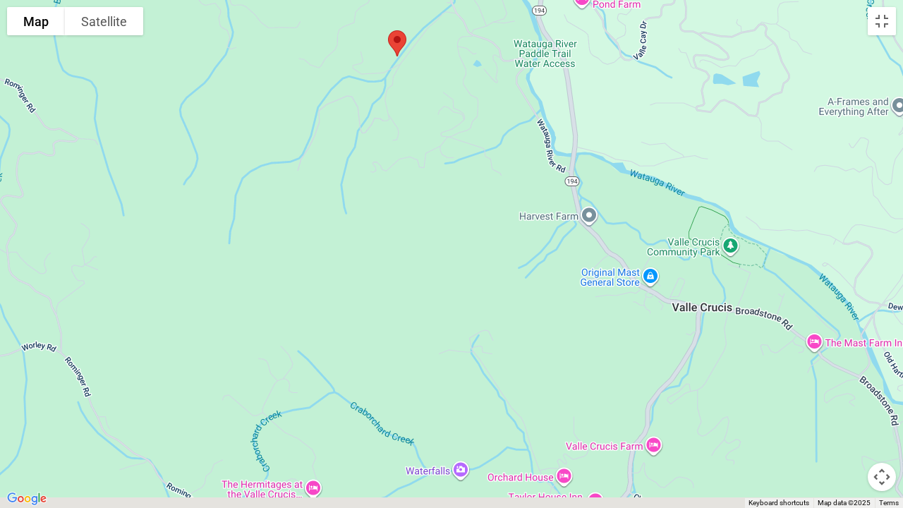
drag, startPoint x: 436, startPoint y: 351, endPoint x: 432, endPoint y: 128, distance: 223.0
click at [432, 128] on div at bounding box center [451, 254] width 903 height 508
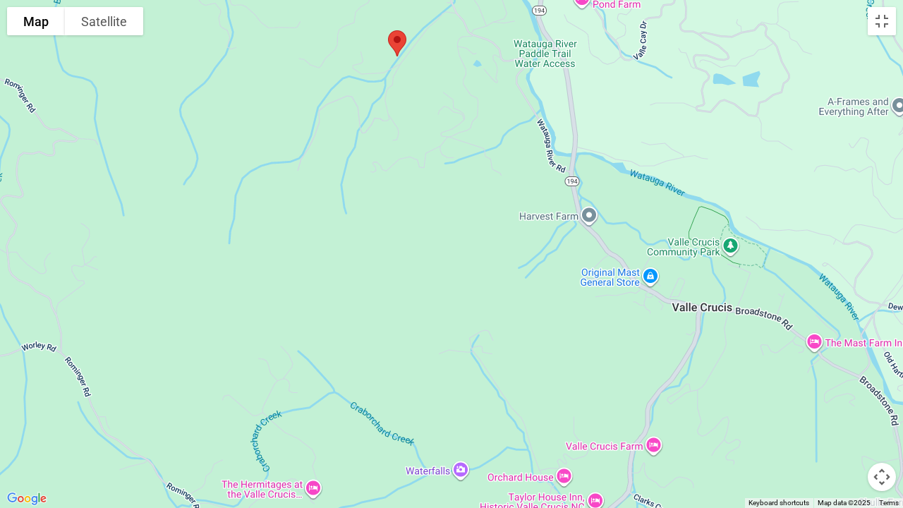
click at [465, 418] on div at bounding box center [451, 254] width 903 height 508
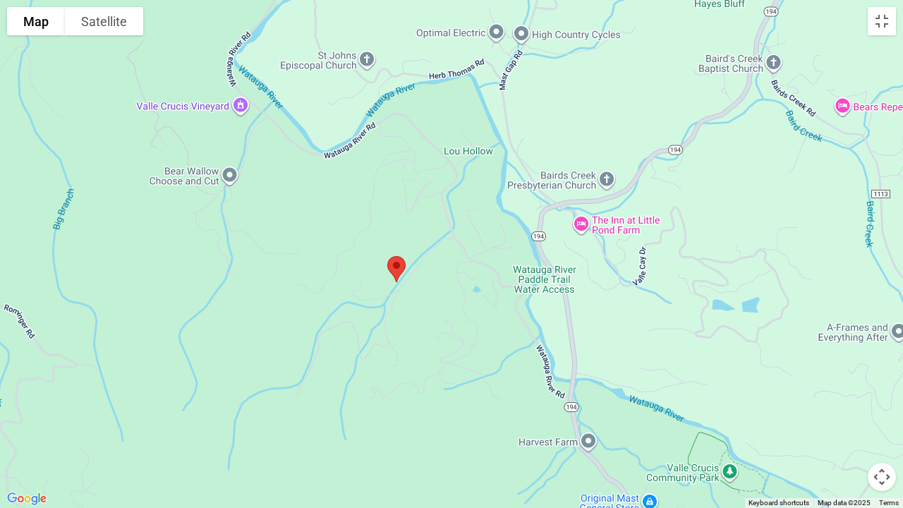
drag, startPoint x: 343, startPoint y: 177, endPoint x: 336, endPoint y: 350, distance: 173.0
click at [342, 357] on div at bounding box center [451, 254] width 903 height 508
click at [881, 23] on button "Toggle fullscreen view" at bounding box center [882, 21] width 28 height 28
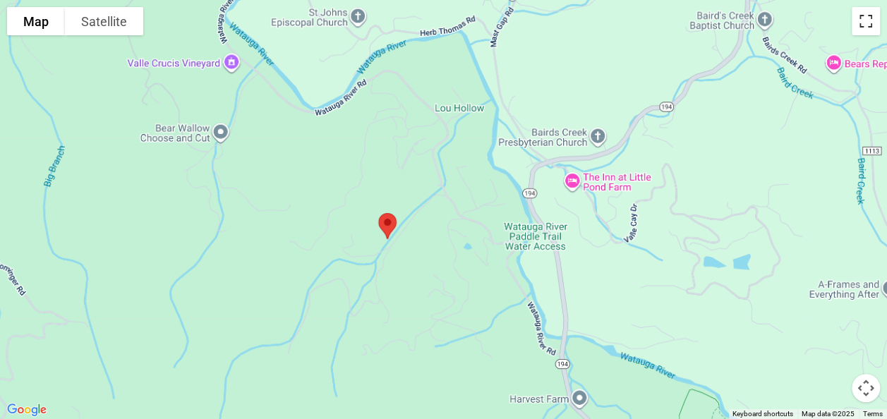
scroll to position [0, 0]
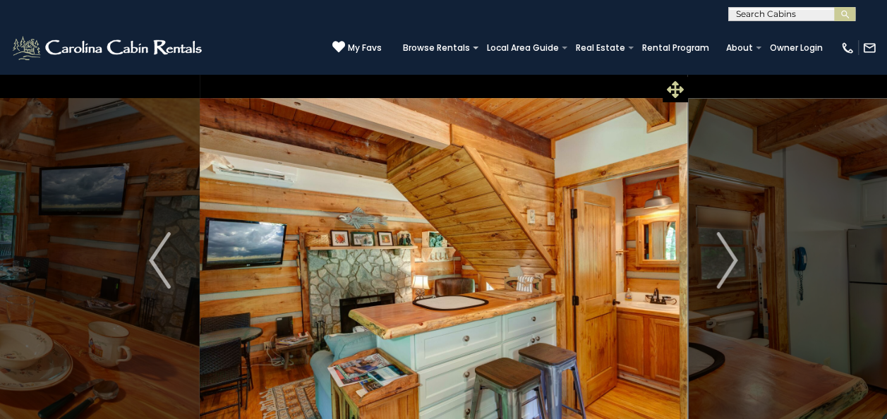
click at [674, 85] on icon at bounding box center [675, 89] width 17 height 17
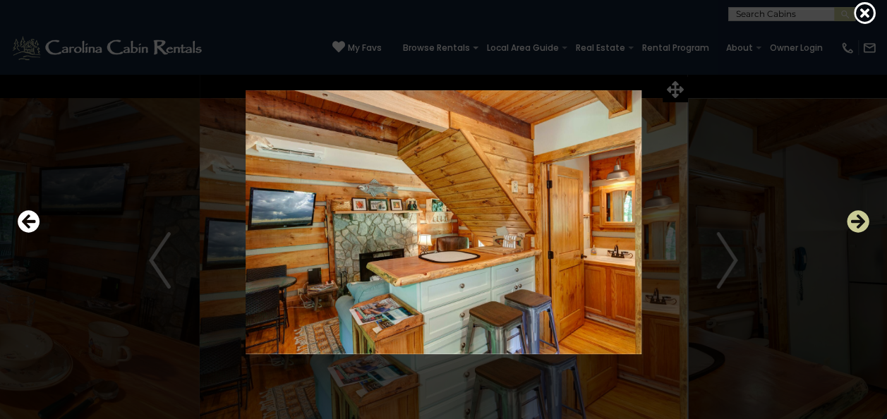
click at [862, 217] on icon "Next" at bounding box center [858, 221] width 23 height 23
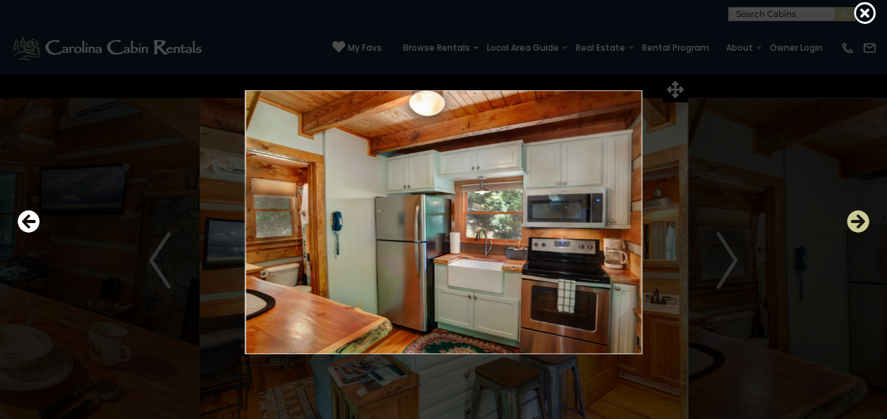
click at [862, 217] on icon "Next" at bounding box center [858, 221] width 23 height 23
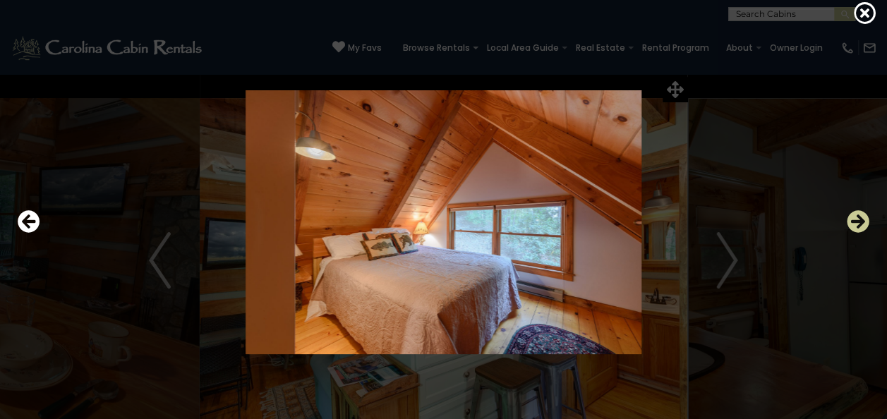
click at [862, 217] on icon "Next" at bounding box center [858, 221] width 23 height 23
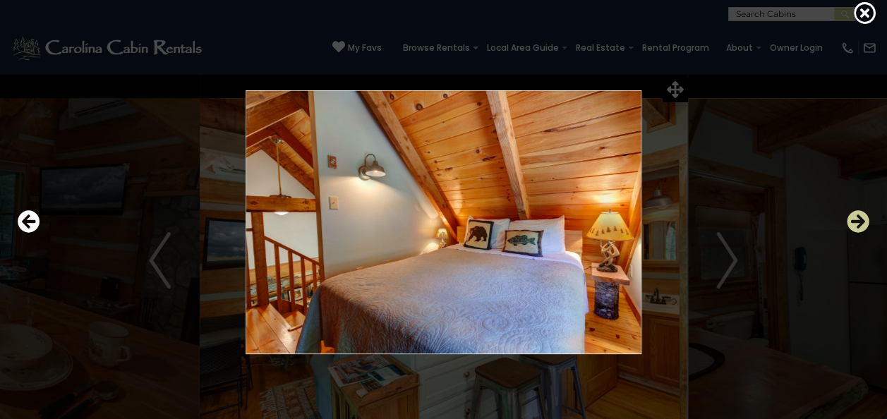
click at [862, 217] on icon "Next" at bounding box center [858, 221] width 23 height 23
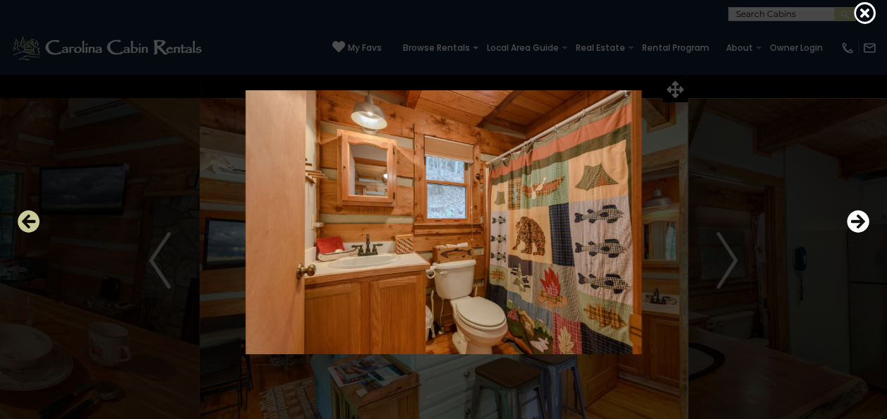
click at [31, 219] on icon "Previous" at bounding box center [29, 221] width 23 height 23
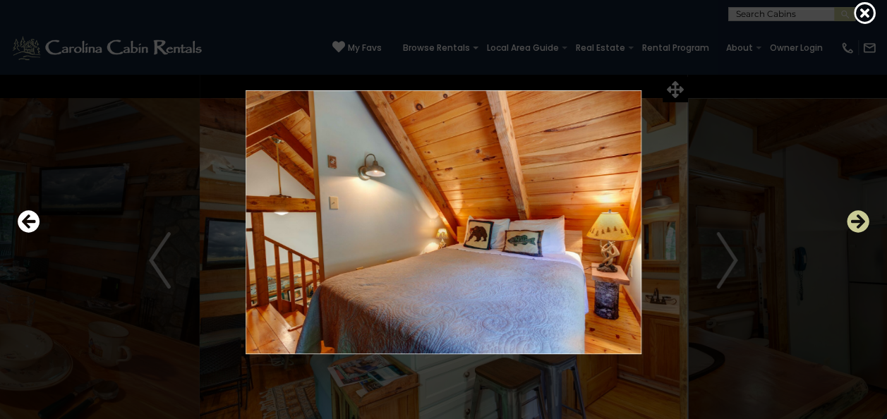
click at [858, 222] on icon "Next" at bounding box center [858, 221] width 23 height 23
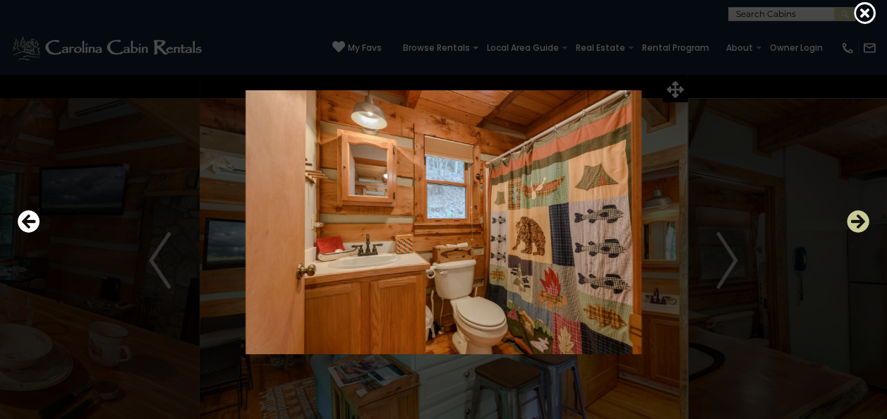
click at [858, 222] on icon "Next" at bounding box center [858, 221] width 23 height 23
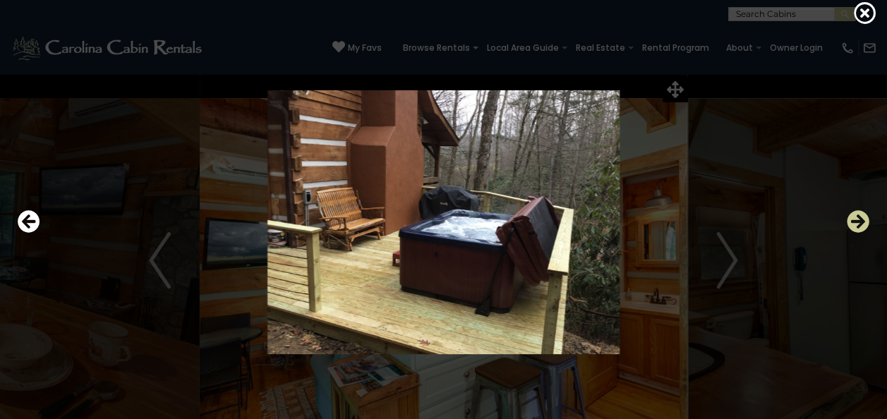
click at [858, 222] on icon "Next" at bounding box center [858, 221] width 23 height 23
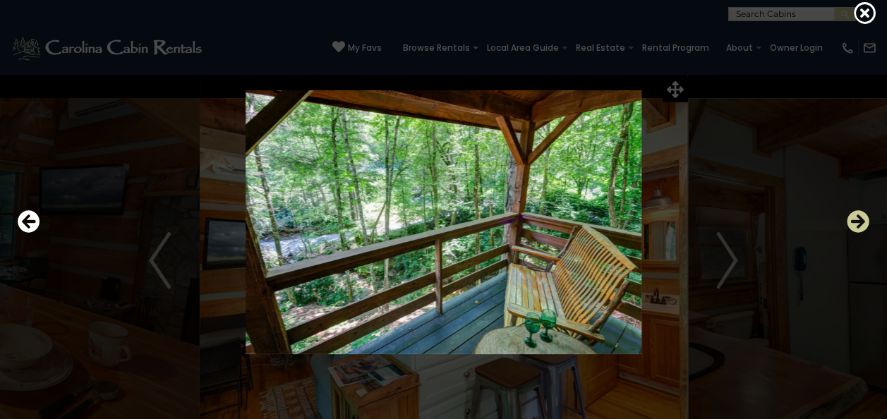
click at [858, 222] on icon "Next" at bounding box center [858, 221] width 23 height 23
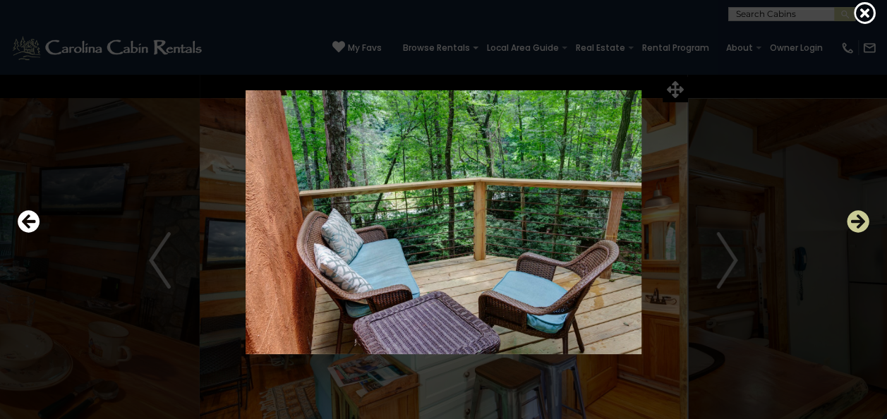
click at [858, 222] on icon "Next" at bounding box center [858, 221] width 23 height 23
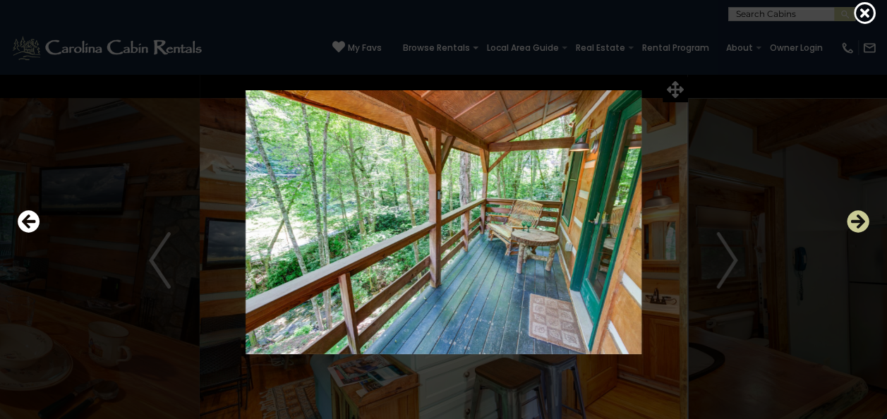
click at [850, 224] on icon "Next" at bounding box center [858, 221] width 23 height 23
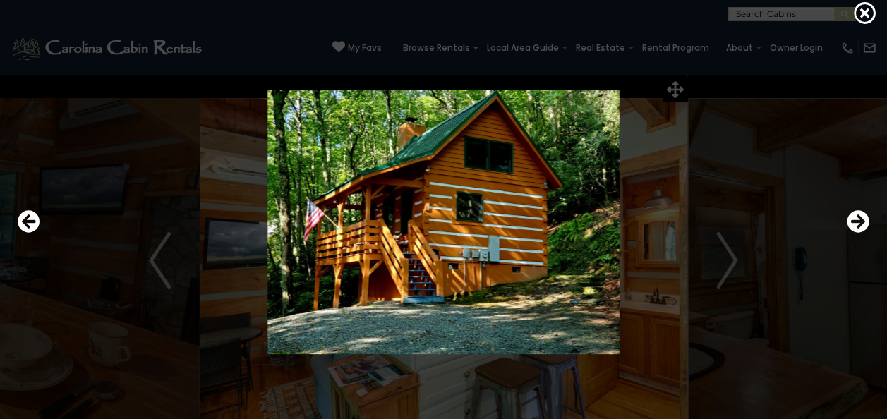
click at [844, 225] on div at bounding box center [444, 223] width 866 height 378
click at [852, 224] on icon "Next" at bounding box center [858, 221] width 23 height 23
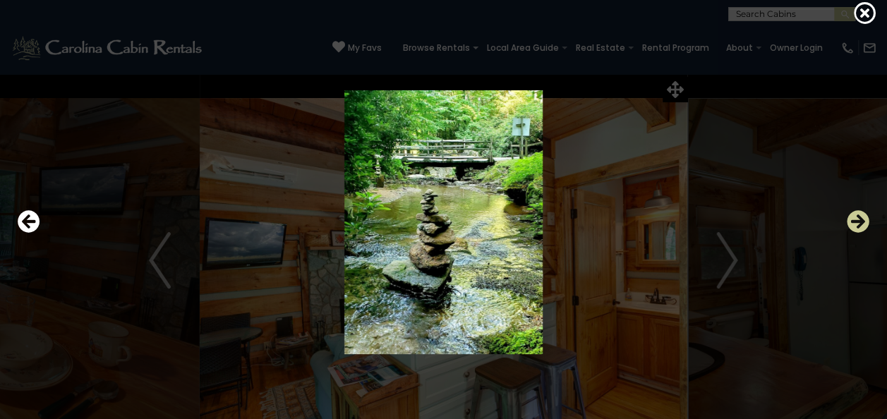
click at [852, 224] on icon "Next" at bounding box center [858, 221] width 23 height 23
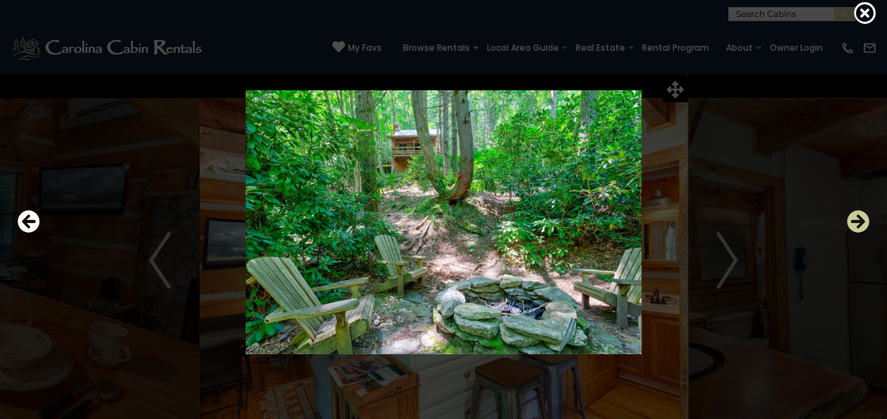
click at [852, 224] on icon "Next" at bounding box center [858, 221] width 23 height 23
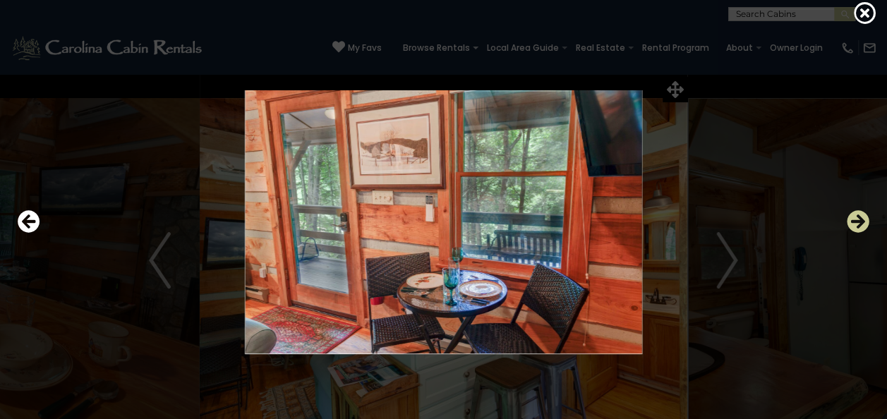
click at [852, 224] on icon "Next" at bounding box center [858, 221] width 23 height 23
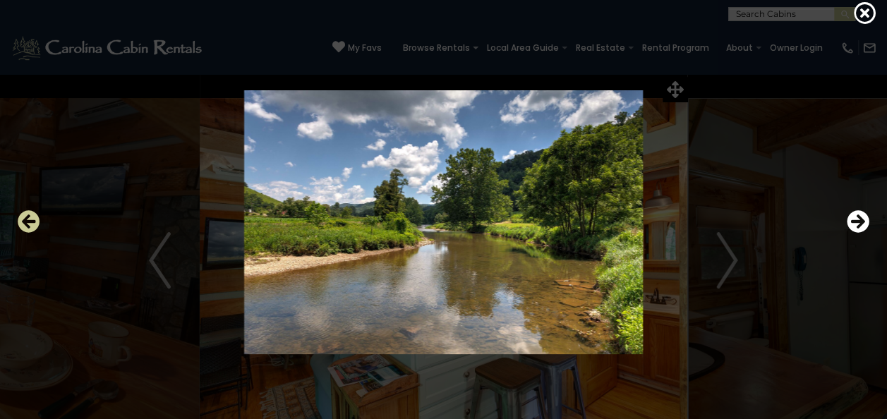
click at [34, 219] on icon "Previous" at bounding box center [29, 221] width 23 height 23
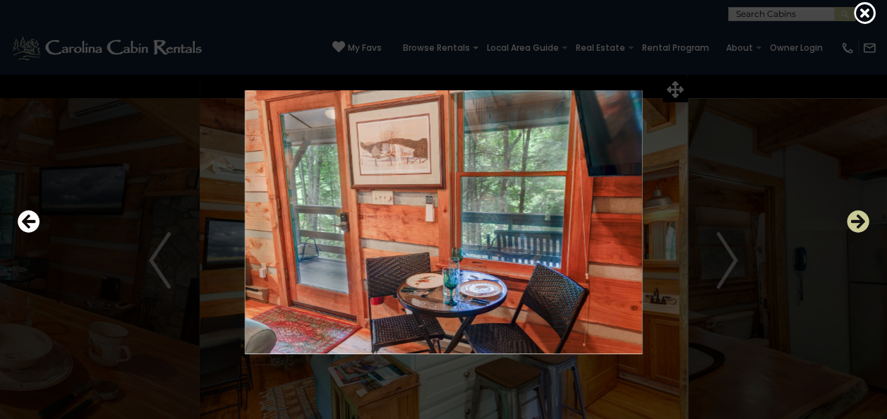
click at [855, 220] on icon "Next" at bounding box center [858, 221] width 23 height 23
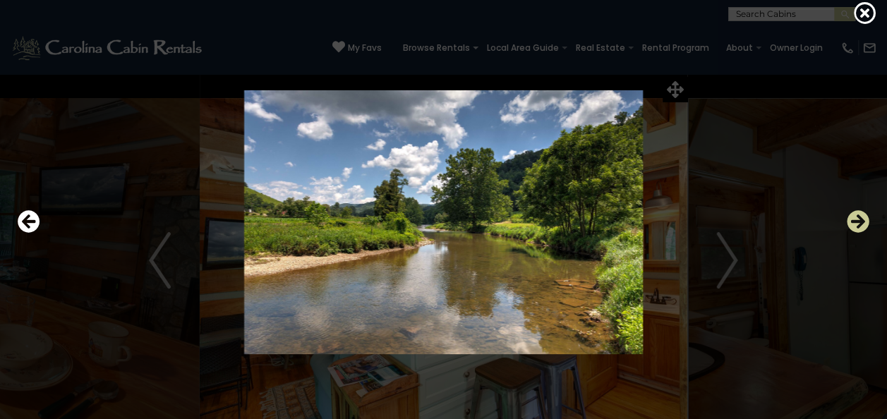
click at [855, 220] on icon "Next" at bounding box center [858, 221] width 23 height 23
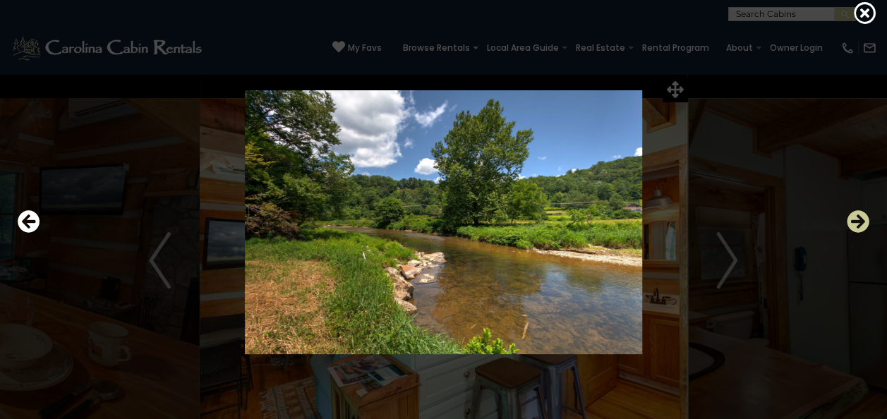
click at [855, 220] on icon "Next" at bounding box center [858, 221] width 23 height 23
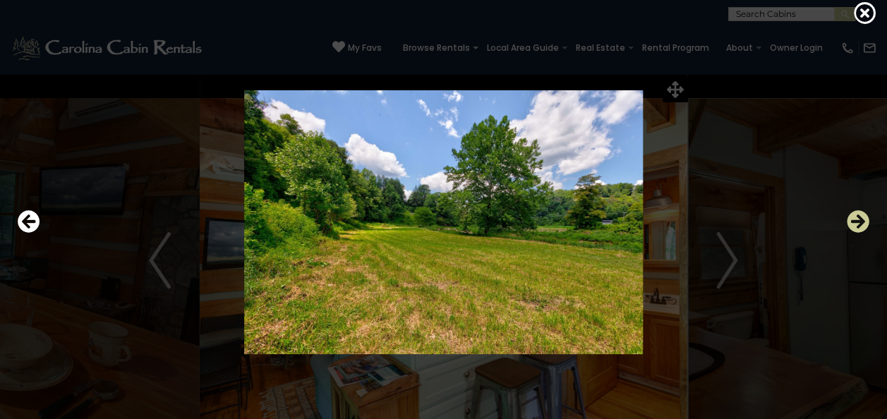
click at [855, 220] on icon "Next" at bounding box center [858, 221] width 23 height 23
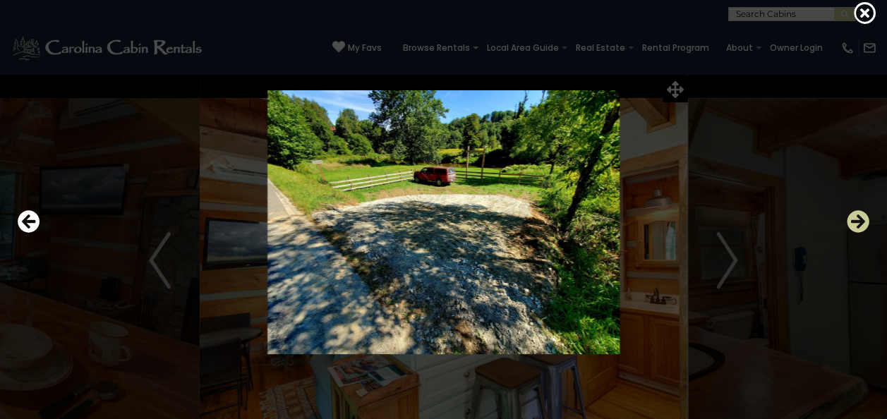
click at [855, 220] on icon "Next" at bounding box center [858, 221] width 23 height 23
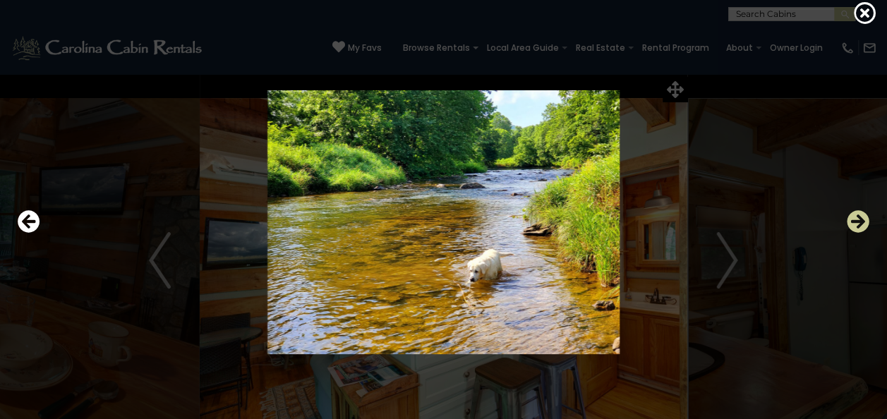
click at [855, 220] on icon "Next" at bounding box center [858, 221] width 23 height 23
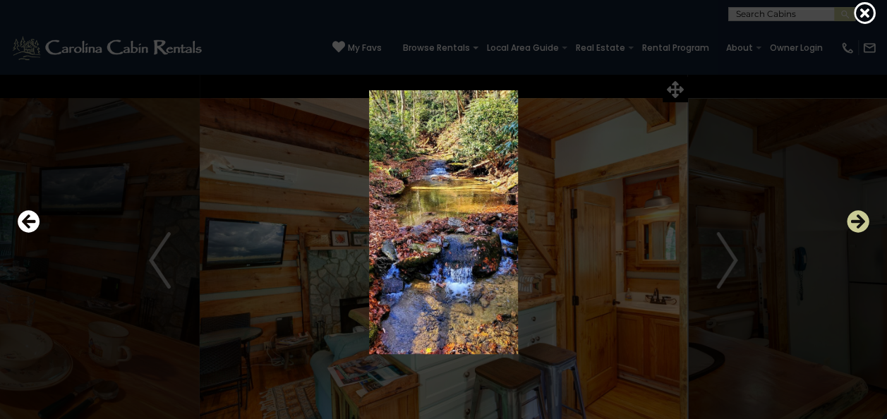
click at [855, 220] on icon "Next" at bounding box center [858, 221] width 23 height 23
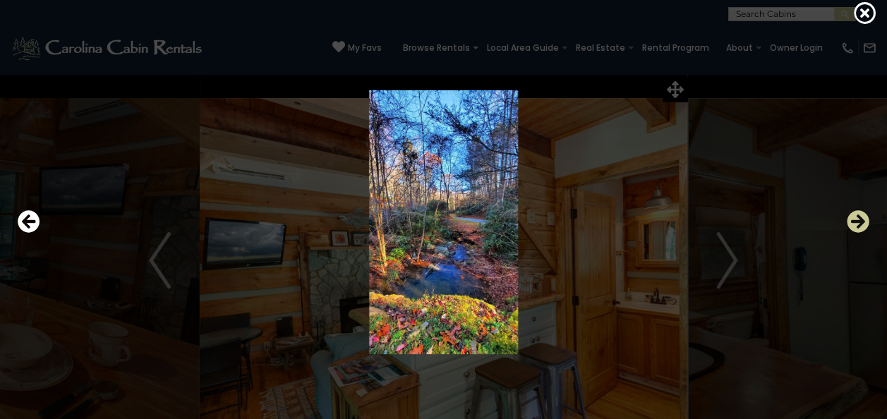
click at [855, 220] on icon "Next" at bounding box center [858, 221] width 23 height 23
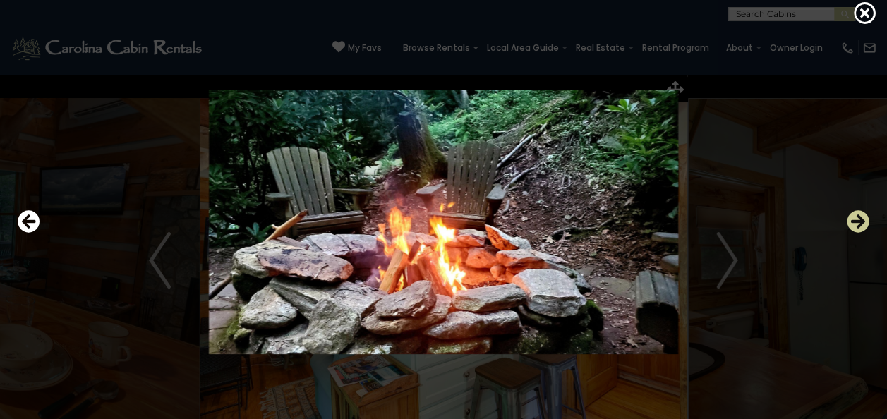
click at [855, 220] on icon "Next" at bounding box center [858, 221] width 23 height 23
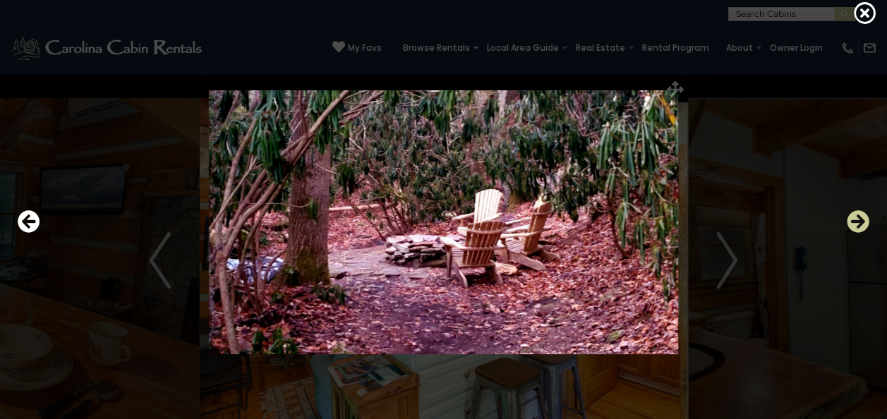
click at [855, 220] on icon "Next" at bounding box center [858, 221] width 23 height 23
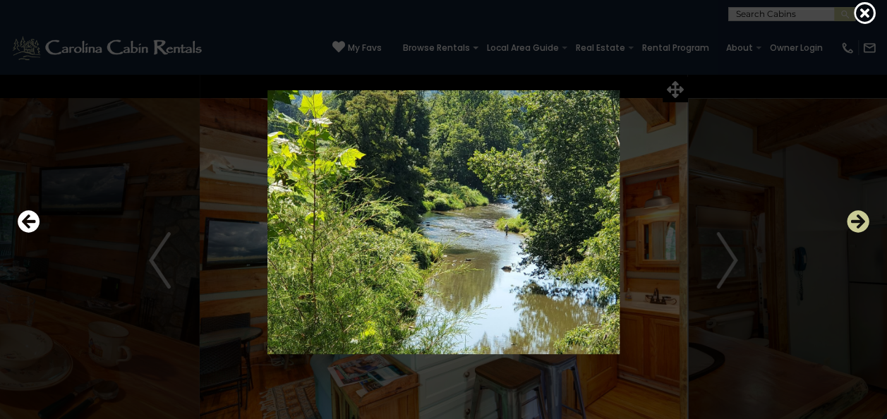
click at [855, 220] on icon "Next" at bounding box center [858, 221] width 23 height 23
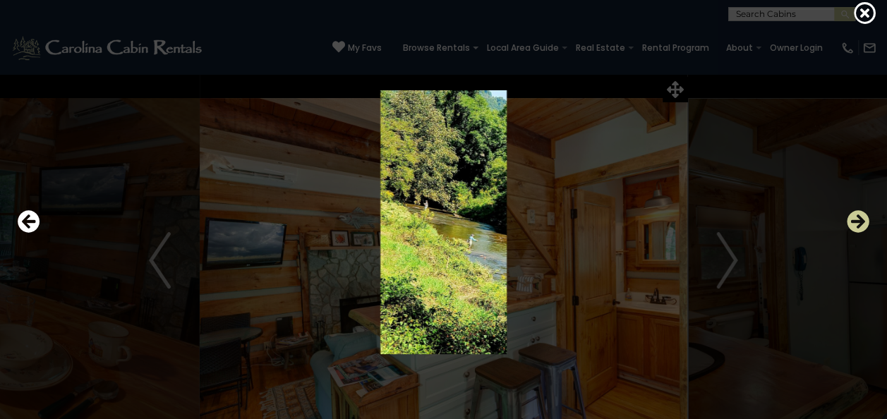
click at [855, 220] on icon "Next" at bounding box center [858, 221] width 23 height 23
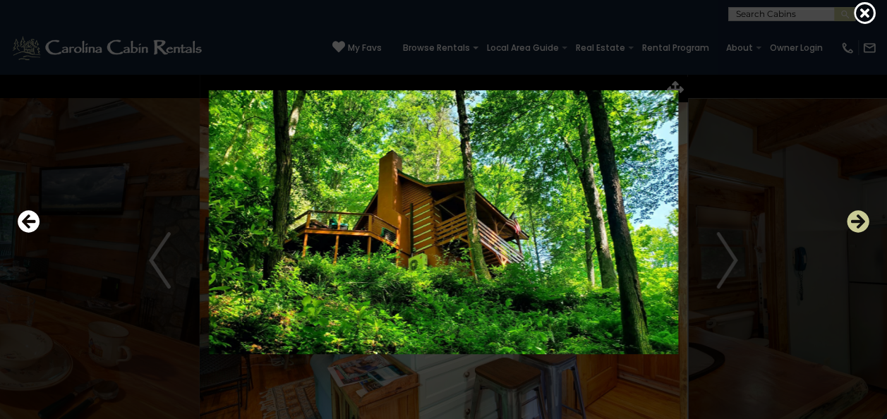
click at [855, 220] on icon "Next" at bounding box center [858, 221] width 23 height 23
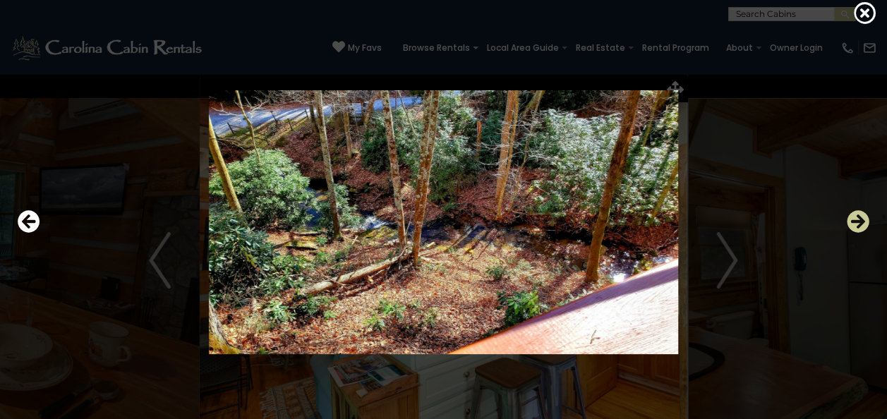
click at [855, 220] on icon "Next" at bounding box center [858, 221] width 23 height 23
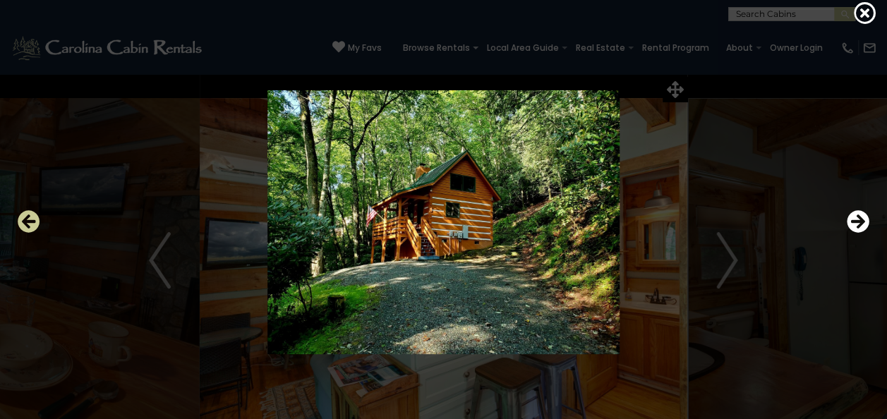
click at [31, 224] on icon "Previous" at bounding box center [29, 221] width 23 height 23
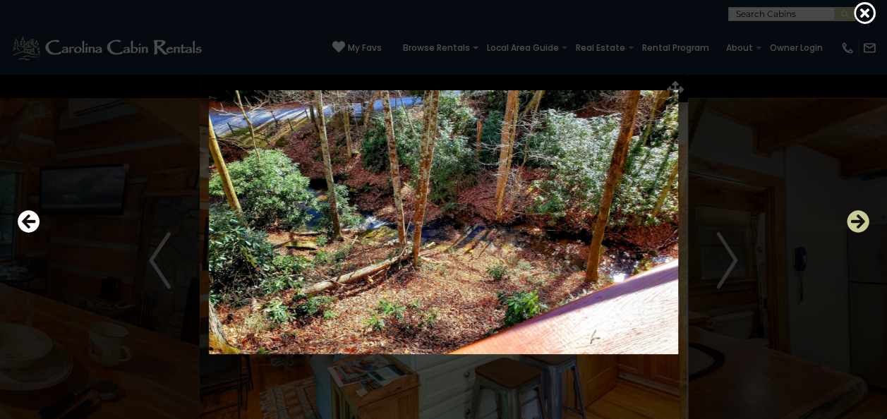
click at [858, 219] on icon "Next" at bounding box center [858, 221] width 23 height 23
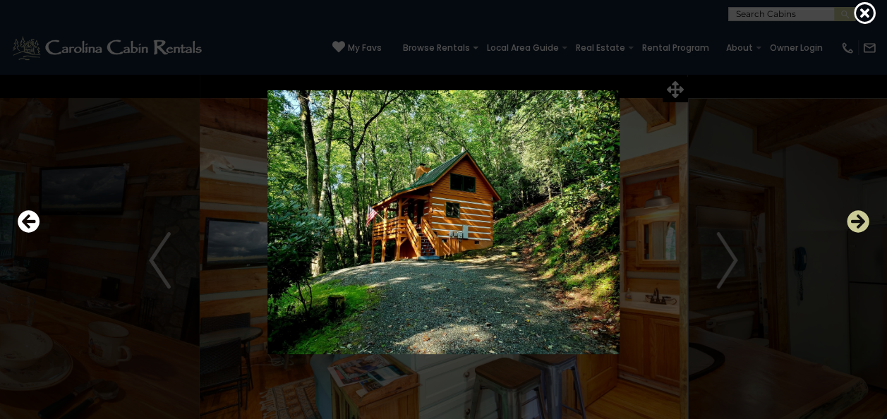
click at [858, 219] on icon "Next" at bounding box center [858, 221] width 23 height 23
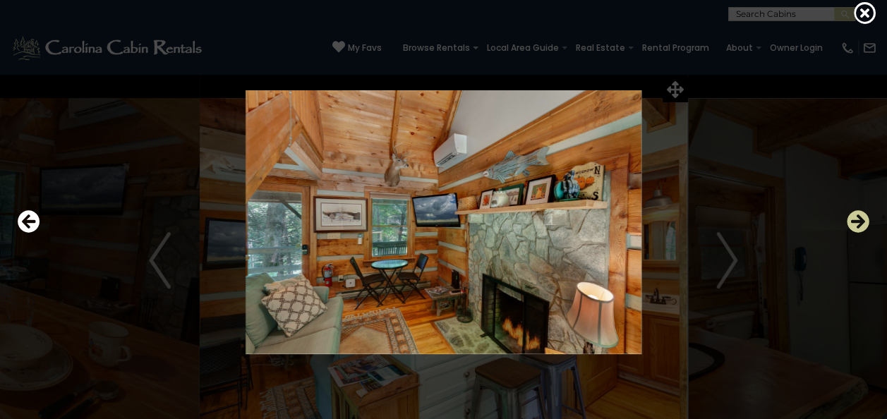
click at [858, 219] on icon "Next" at bounding box center [858, 221] width 23 height 23
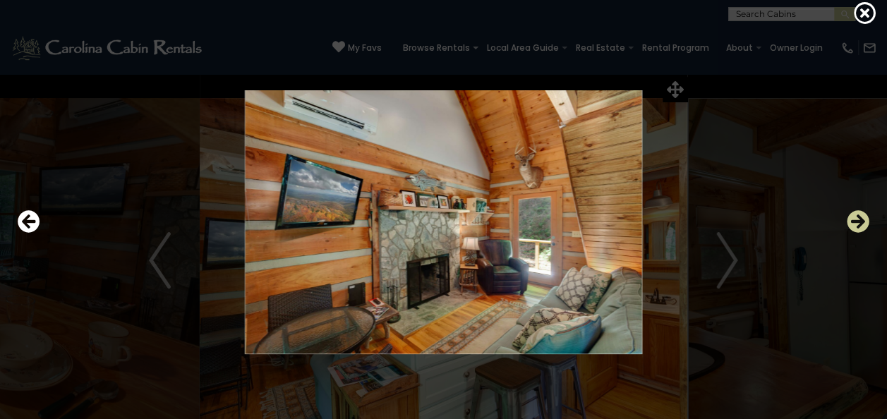
click at [858, 219] on icon "Next" at bounding box center [858, 221] width 23 height 23
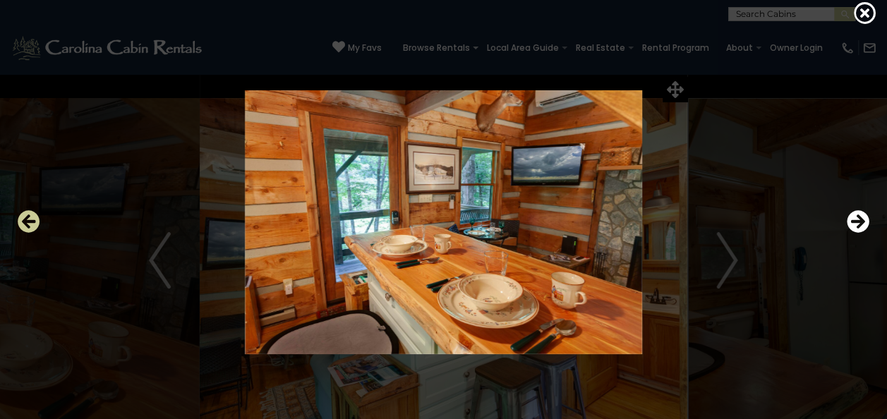
click at [28, 224] on icon "Previous" at bounding box center [29, 221] width 23 height 23
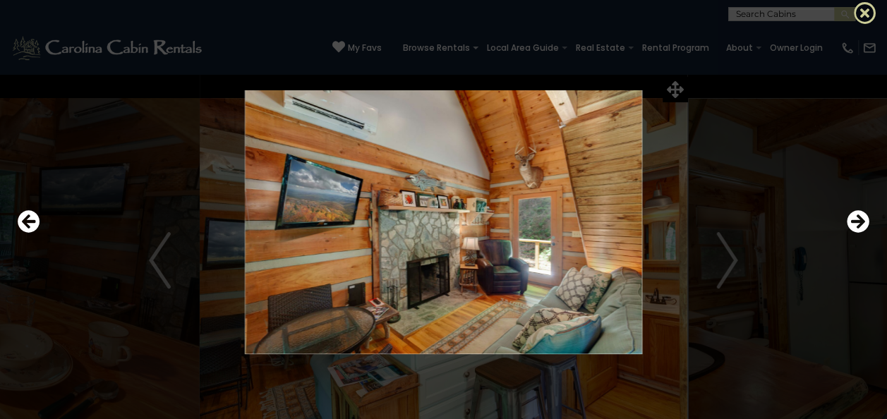
click at [869, 10] on icon at bounding box center [865, 12] width 23 height 23
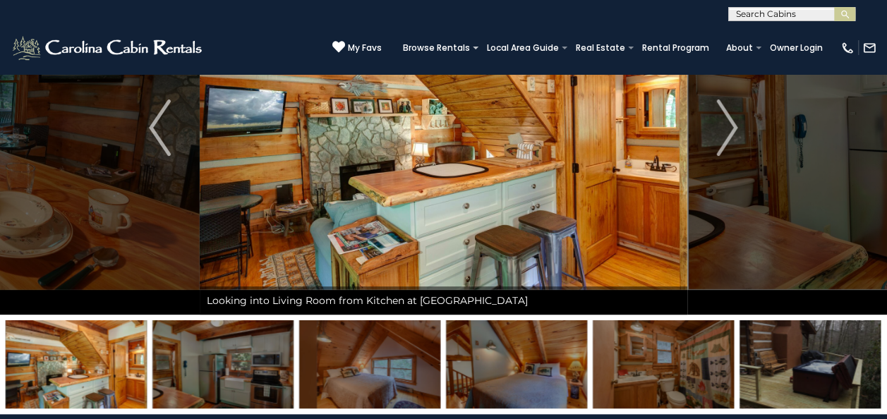
scroll to position [71, 0]
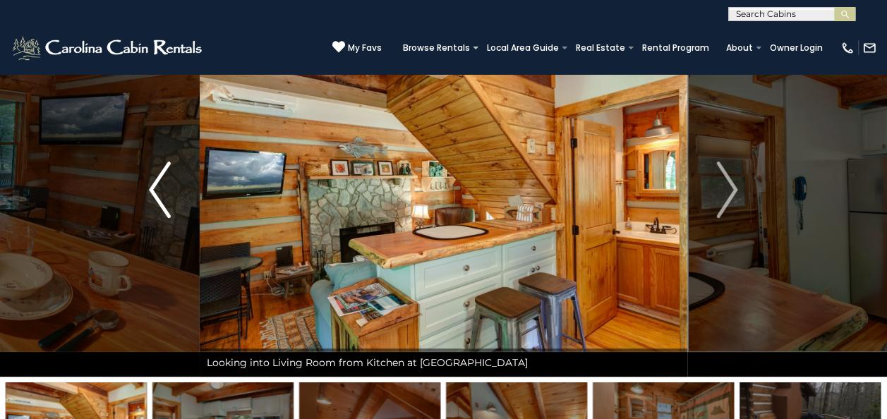
click at [150, 180] on img "Previous" at bounding box center [159, 190] width 21 height 56
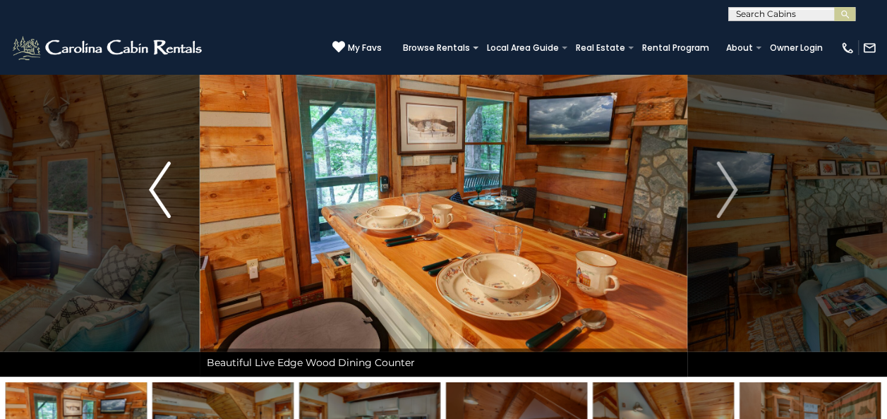
click at [150, 180] on img "Previous" at bounding box center [159, 190] width 21 height 56
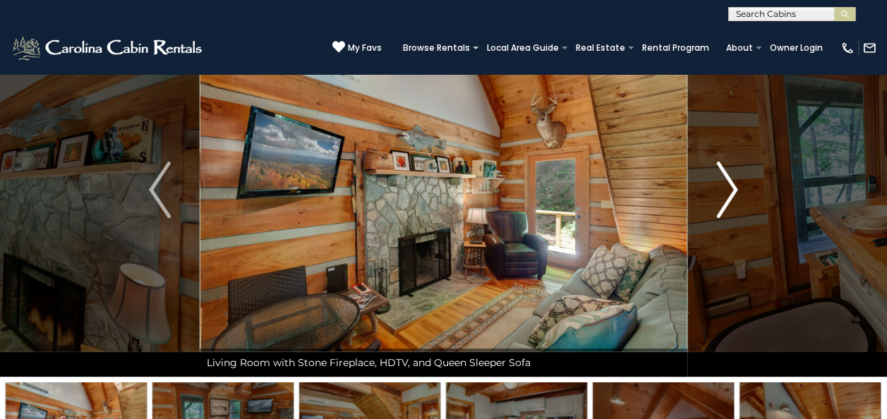
click at [720, 184] on img "Next" at bounding box center [726, 190] width 21 height 56
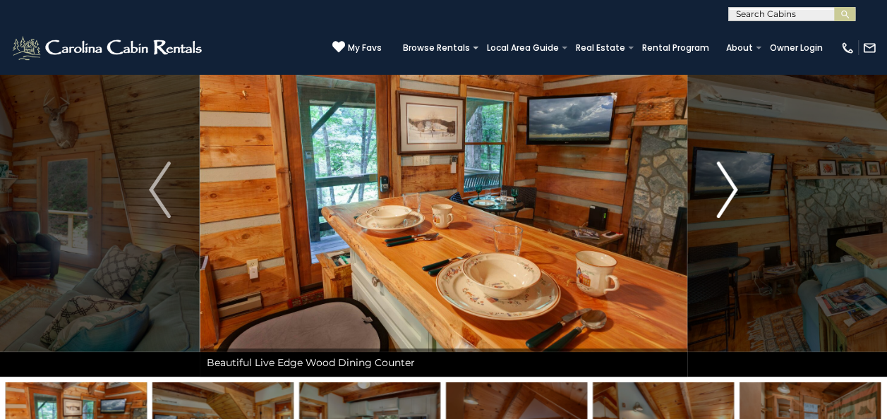
click at [720, 184] on img "Next" at bounding box center [726, 190] width 21 height 56
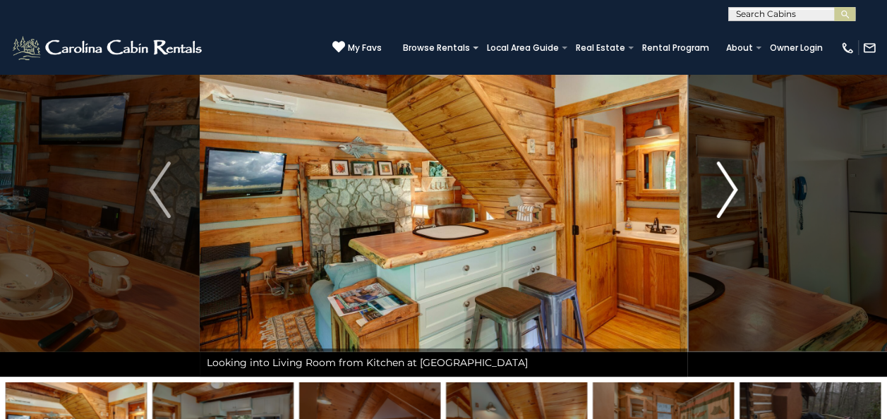
click at [720, 184] on img "Next" at bounding box center [726, 190] width 21 height 56
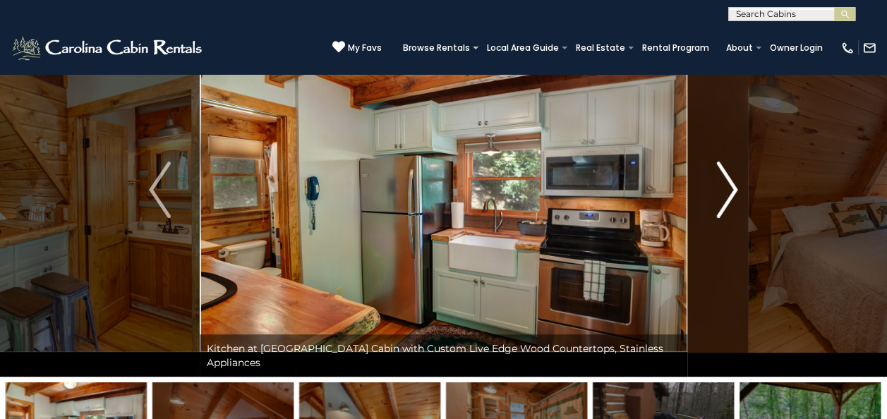
click at [720, 184] on img "Next" at bounding box center [726, 190] width 21 height 56
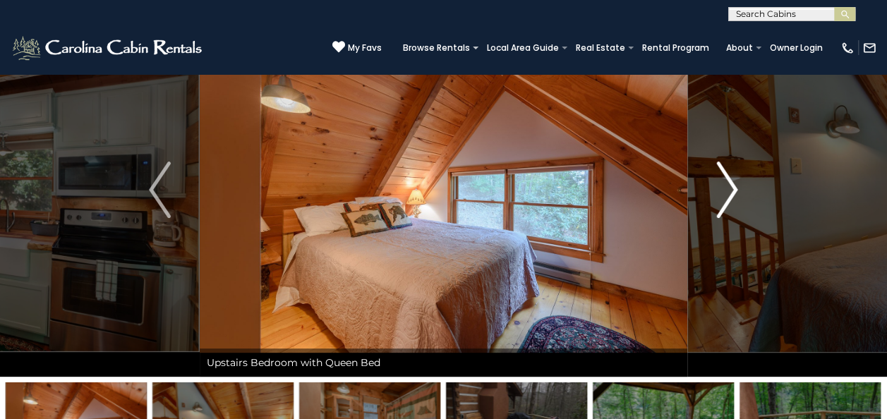
click at [720, 184] on img "Next" at bounding box center [726, 190] width 21 height 56
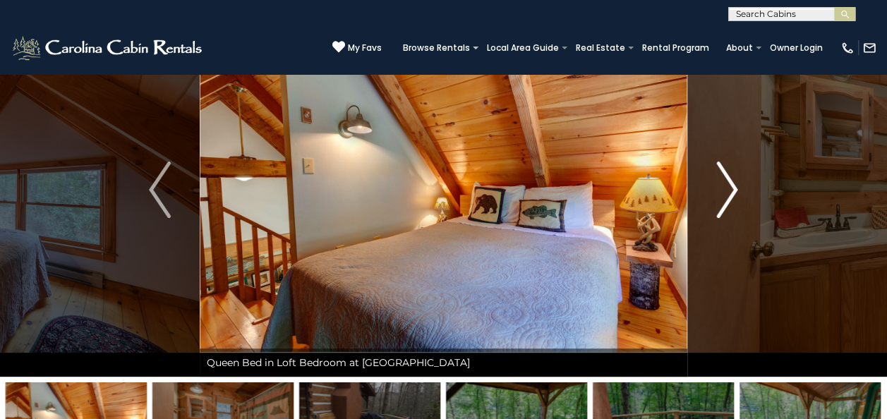
click at [720, 184] on img "Next" at bounding box center [726, 190] width 21 height 56
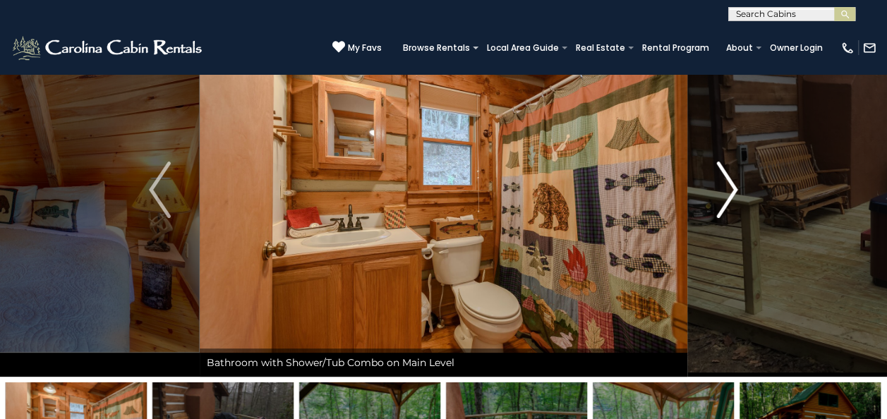
click at [720, 184] on img "Next" at bounding box center [726, 190] width 21 height 56
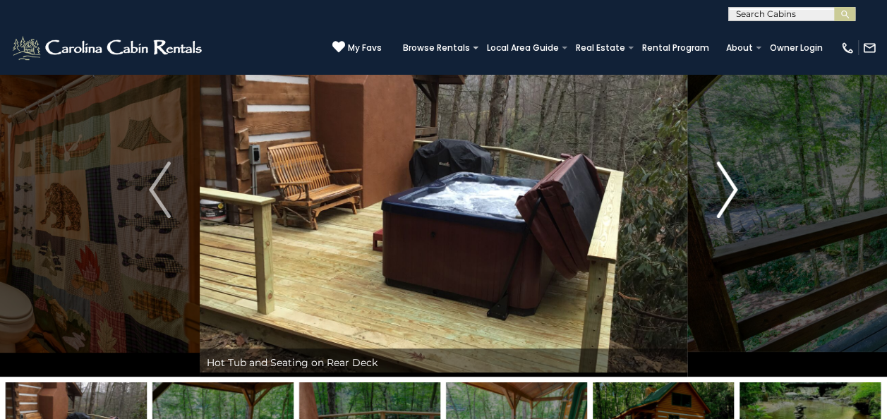
click at [720, 184] on img "Next" at bounding box center [726, 190] width 21 height 56
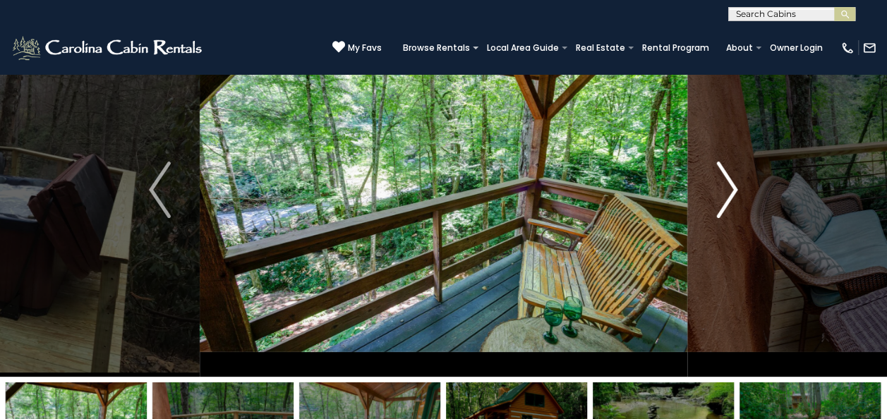
click at [720, 184] on img "Next" at bounding box center [726, 190] width 21 height 56
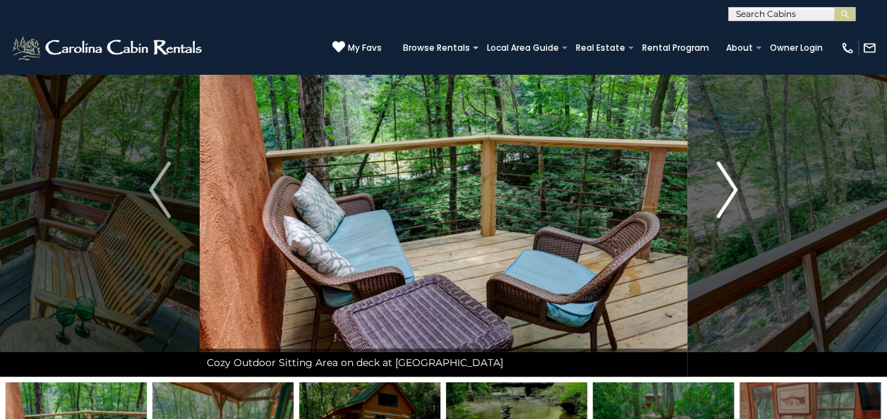
click at [720, 184] on img "Next" at bounding box center [726, 190] width 21 height 56
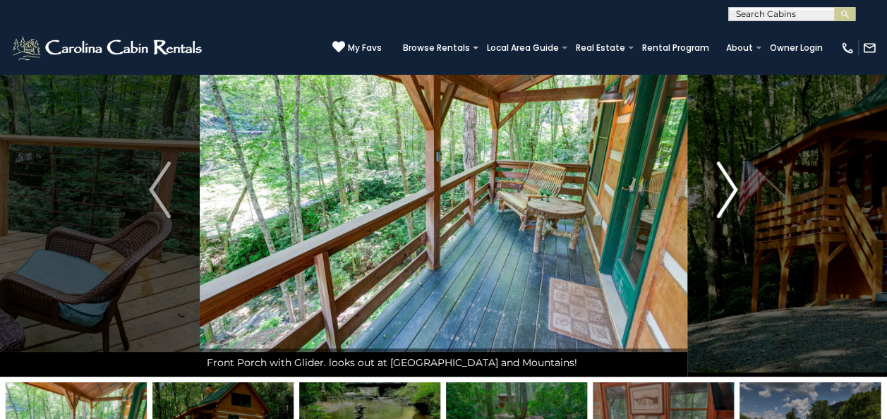
click at [720, 184] on img "Next" at bounding box center [726, 190] width 21 height 56
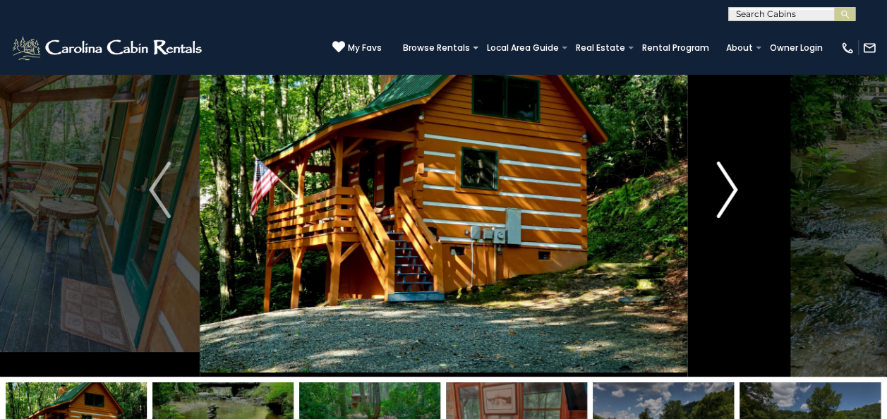
click at [720, 184] on img "Next" at bounding box center [726, 190] width 21 height 56
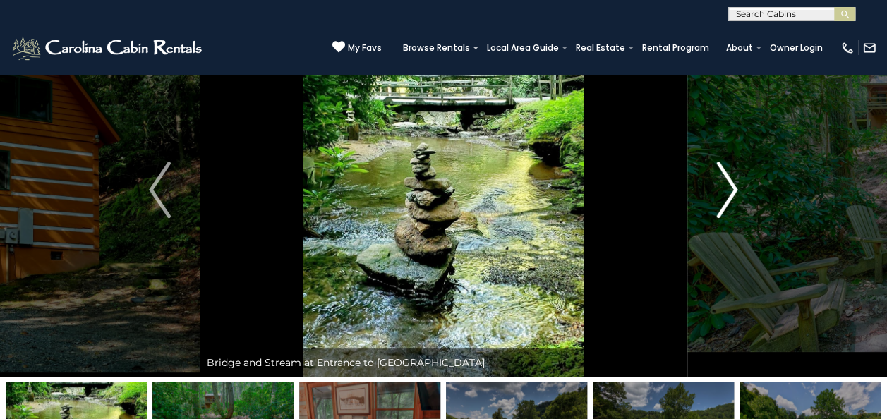
click at [720, 184] on img "Next" at bounding box center [726, 190] width 21 height 56
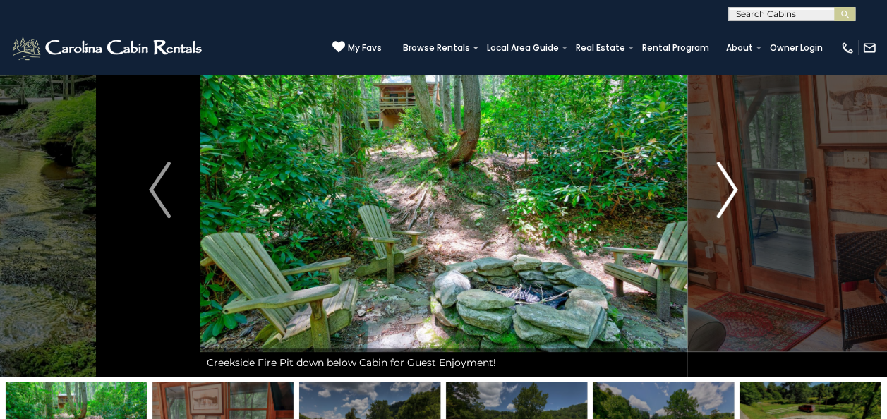
click at [720, 184] on img "Next" at bounding box center [726, 190] width 21 height 56
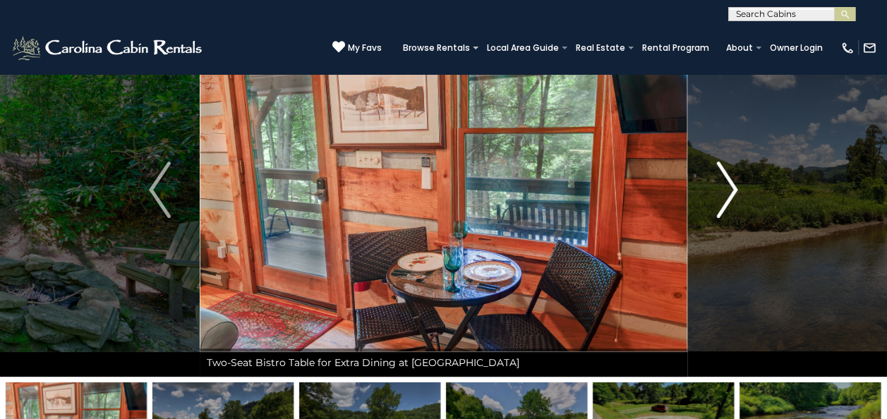
click at [720, 184] on img "Next" at bounding box center [726, 190] width 21 height 56
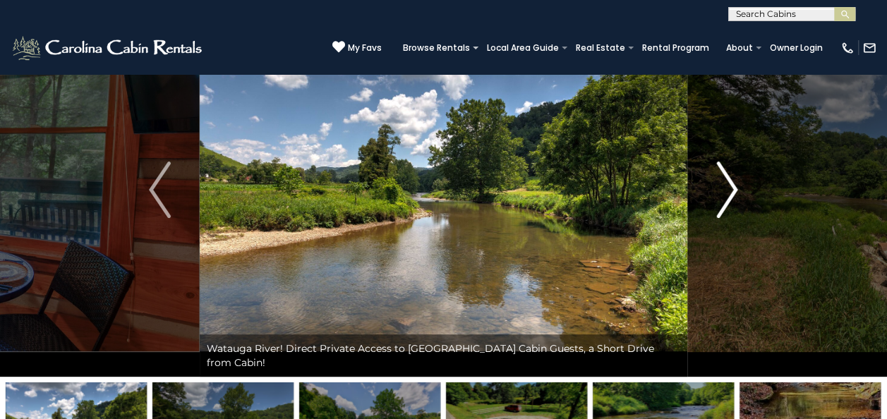
click at [720, 184] on img "Next" at bounding box center [726, 190] width 21 height 56
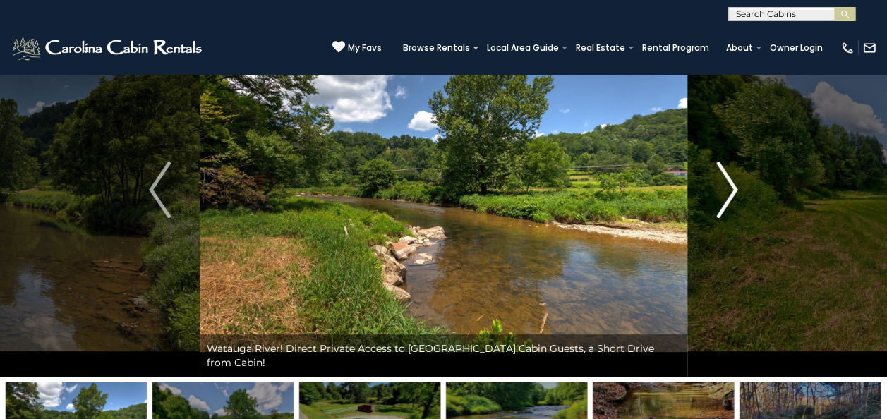
click at [720, 184] on img "Next" at bounding box center [726, 190] width 21 height 56
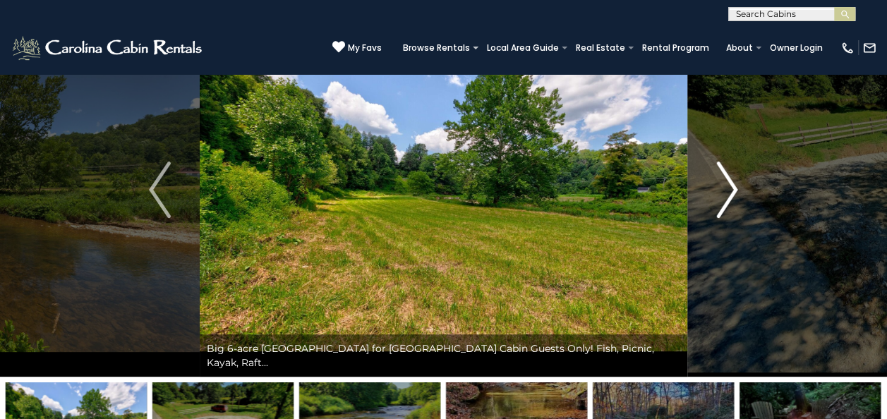
click at [720, 184] on img "Next" at bounding box center [726, 190] width 21 height 56
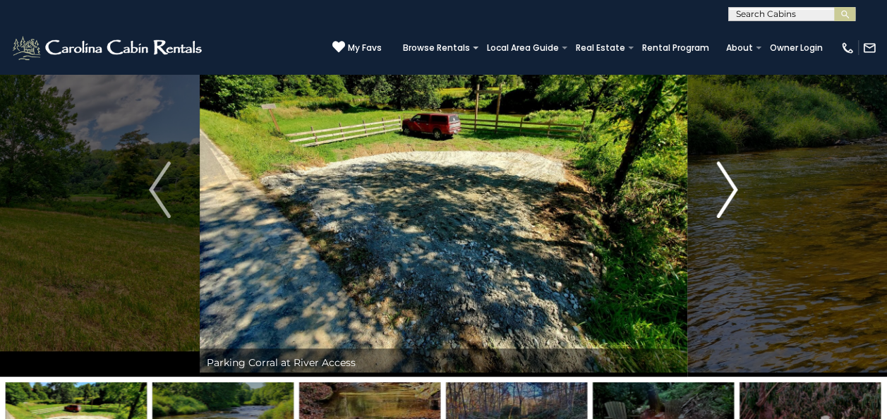
click at [720, 184] on img "Next" at bounding box center [726, 190] width 21 height 56
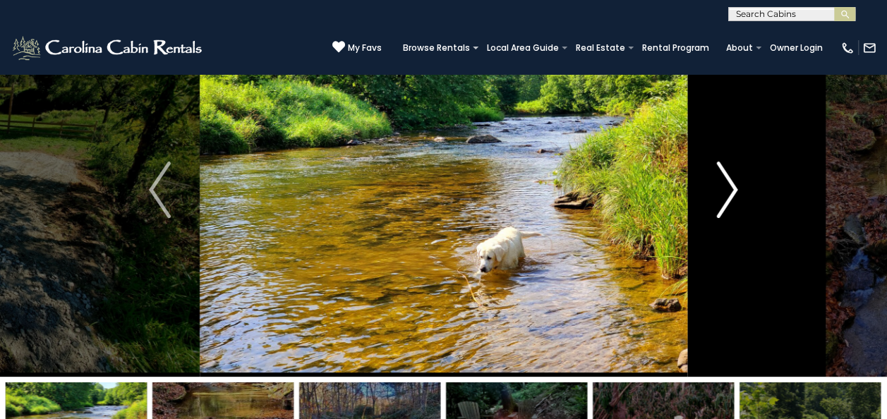
click at [720, 184] on img "Next" at bounding box center [726, 190] width 21 height 56
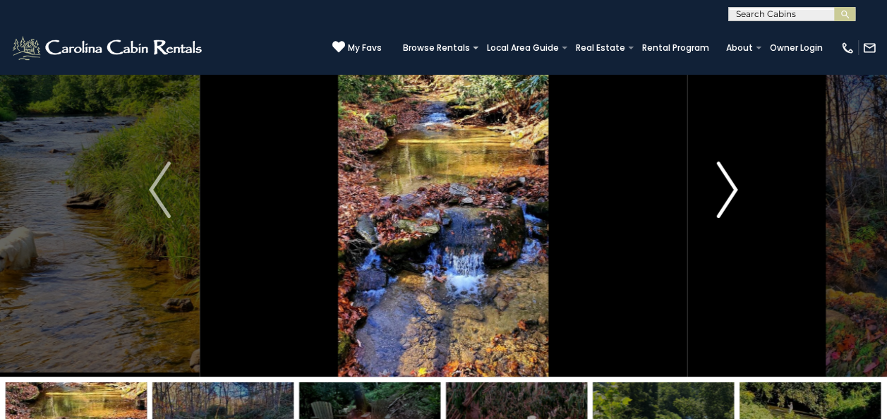
click at [720, 184] on img "Next" at bounding box center [726, 190] width 21 height 56
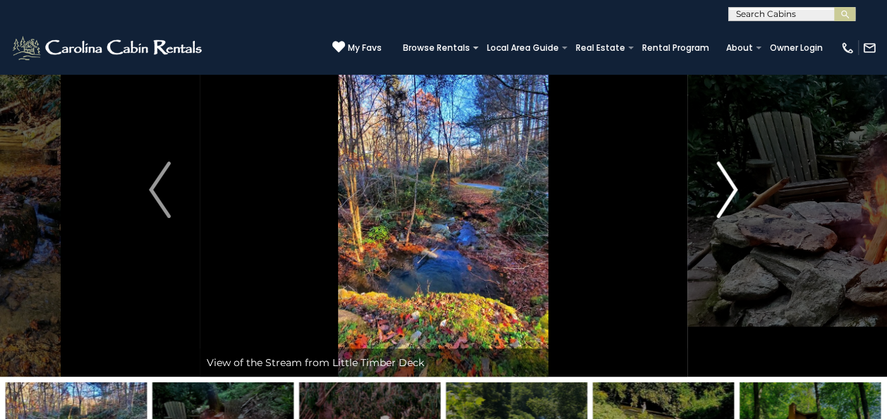
click at [720, 184] on img "Next" at bounding box center [726, 190] width 21 height 56
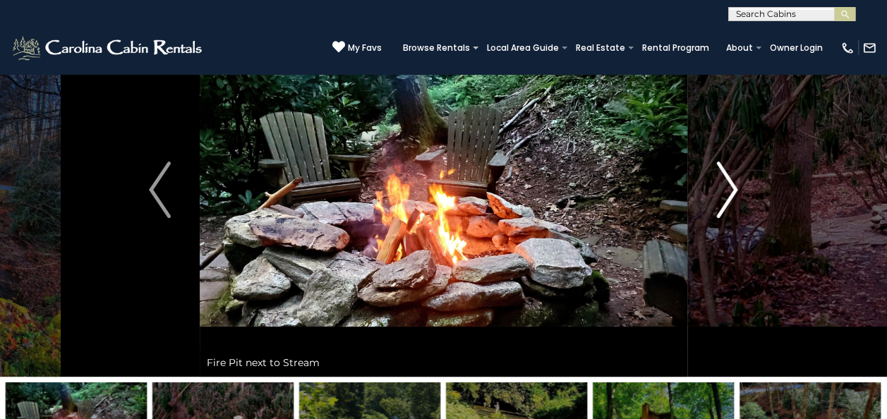
click at [720, 184] on img "Next" at bounding box center [726, 190] width 21 height 56
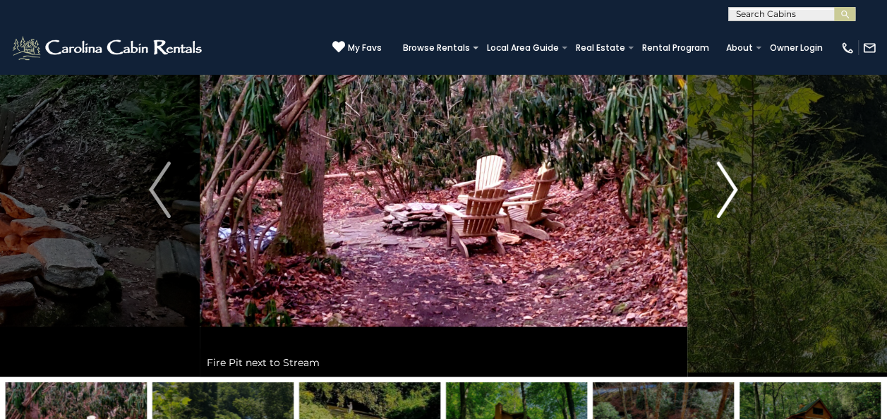
click at [720, 184] on img "Next" at bounding box center [726, 190] width 21 height 56
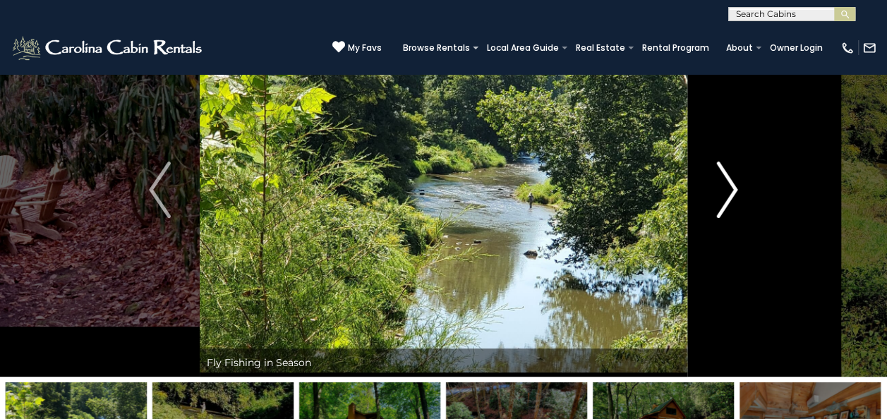
click at [720, 184] on img "Next" at bounding box center [726, 190] width 21 height 56
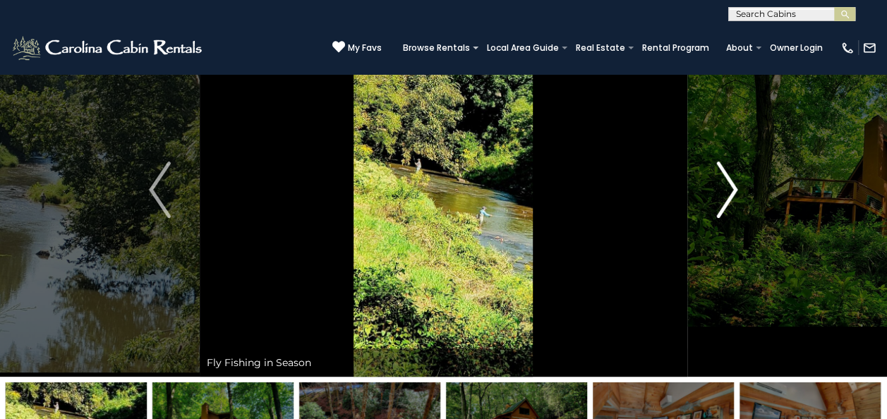
click at [720, 184] on img "Next" at bounding box center [726, 190] width 21 height 56
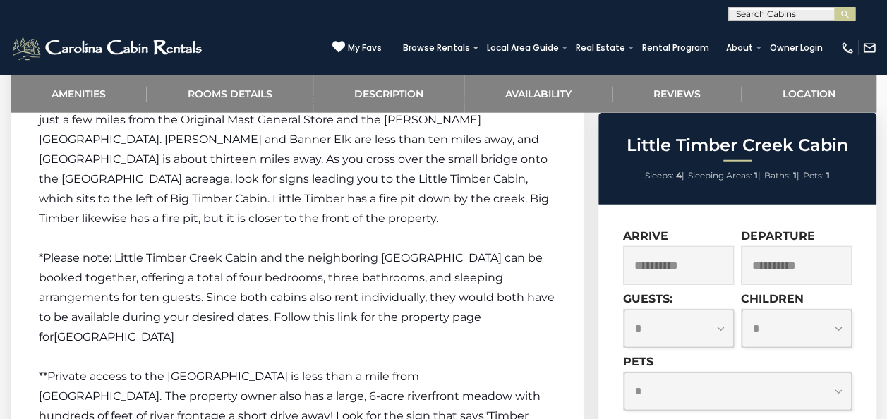
scroll to position [1693, 0]
